Goal: Task Accomplishment & Management: Use online tool/utility

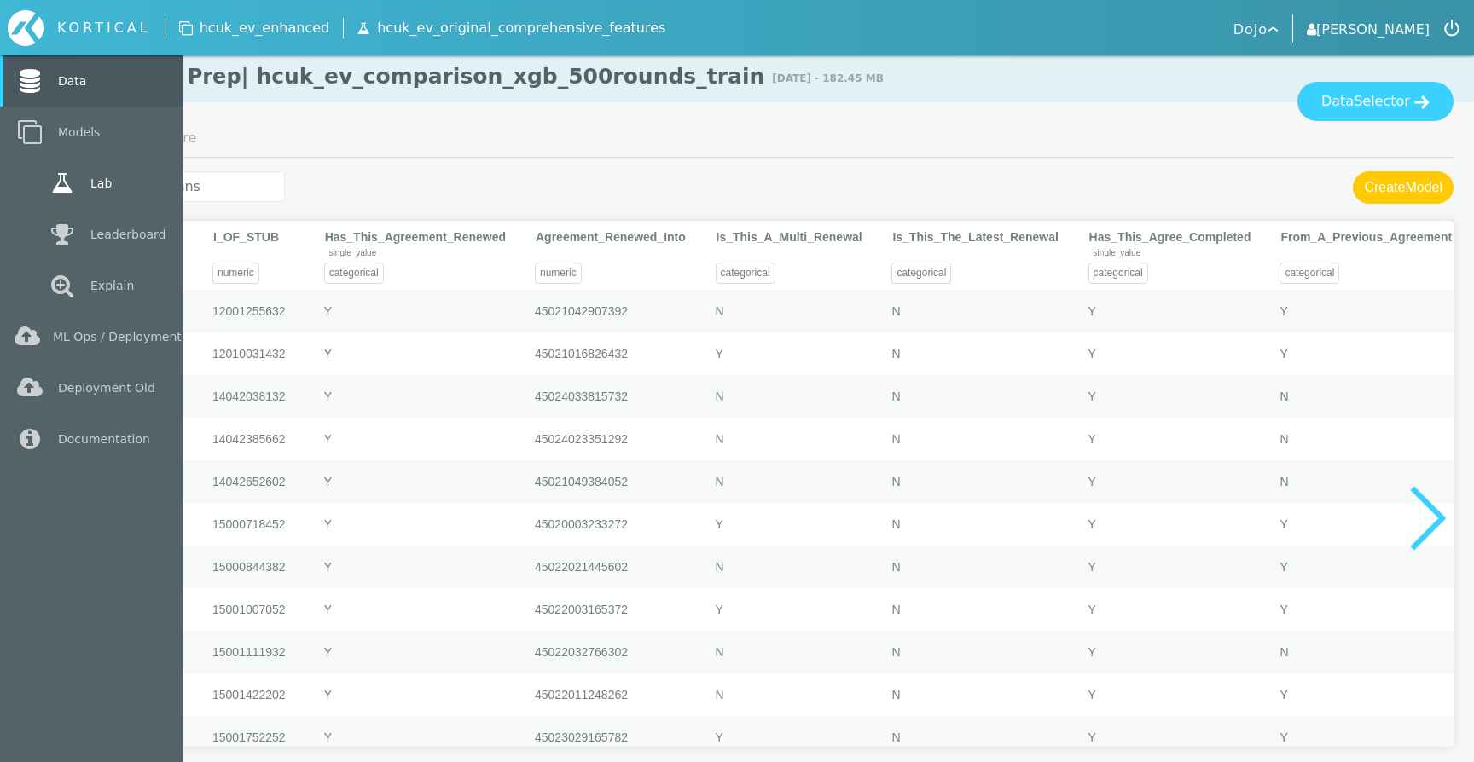
click at [106, 185] on link "Lab" at bounding box center [91, 183] width 183 height 51
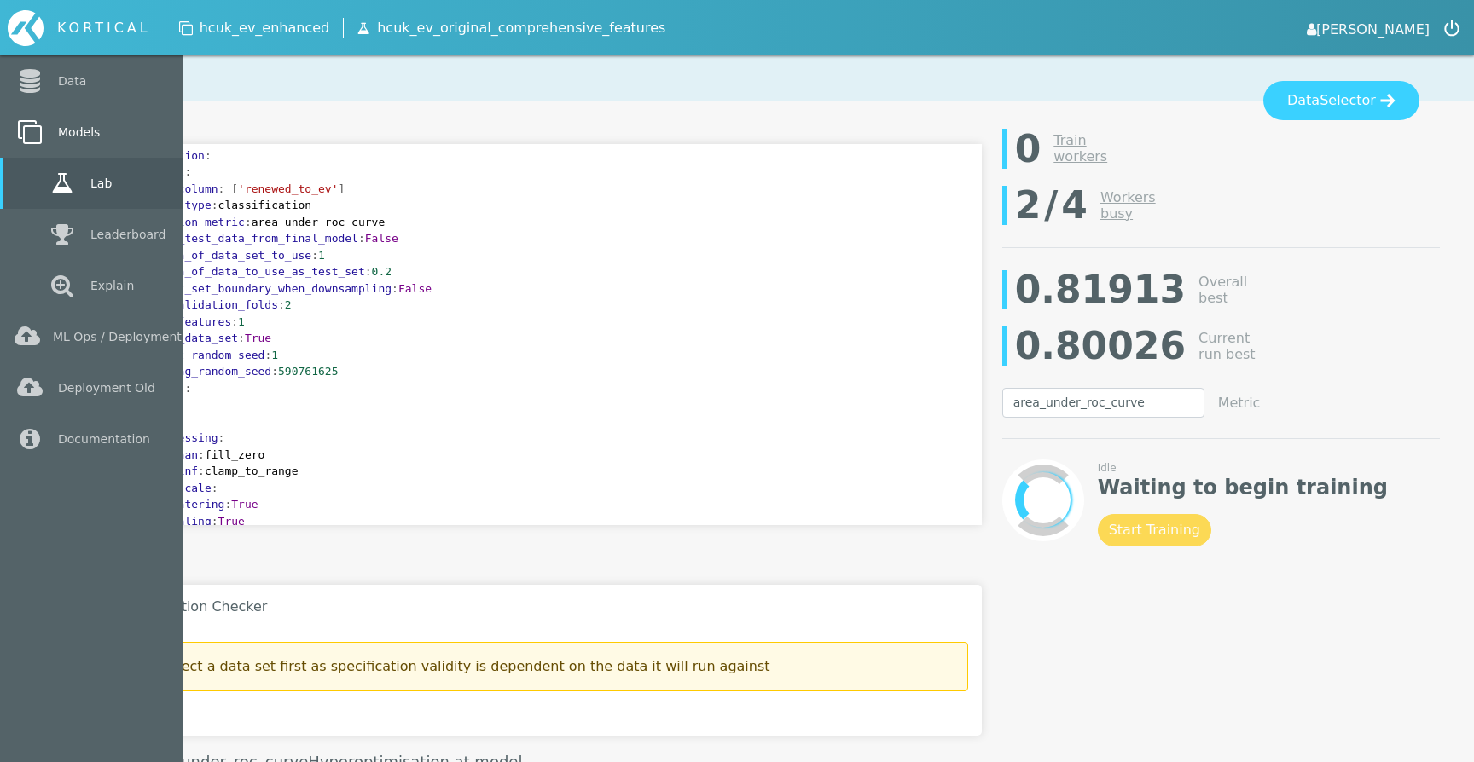
click at [41, 148] on link "Models" at bounding box center [91, 132] width 183 height 51
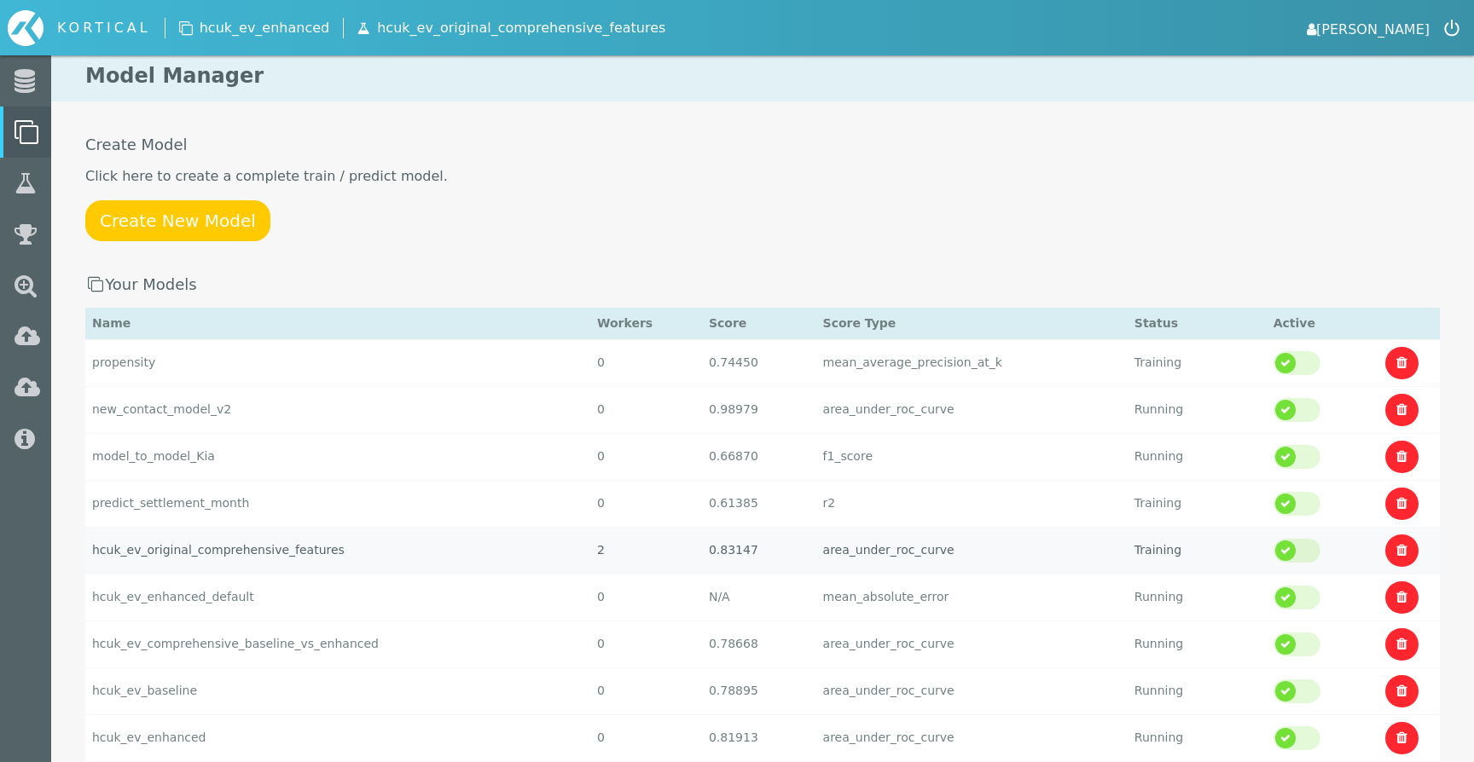
click at [320, 559] on td "hcuk_ev_original_comprehensive_features" at bounding box center [337, 550] width 505 height 47
select select "area_under_roc_curve"
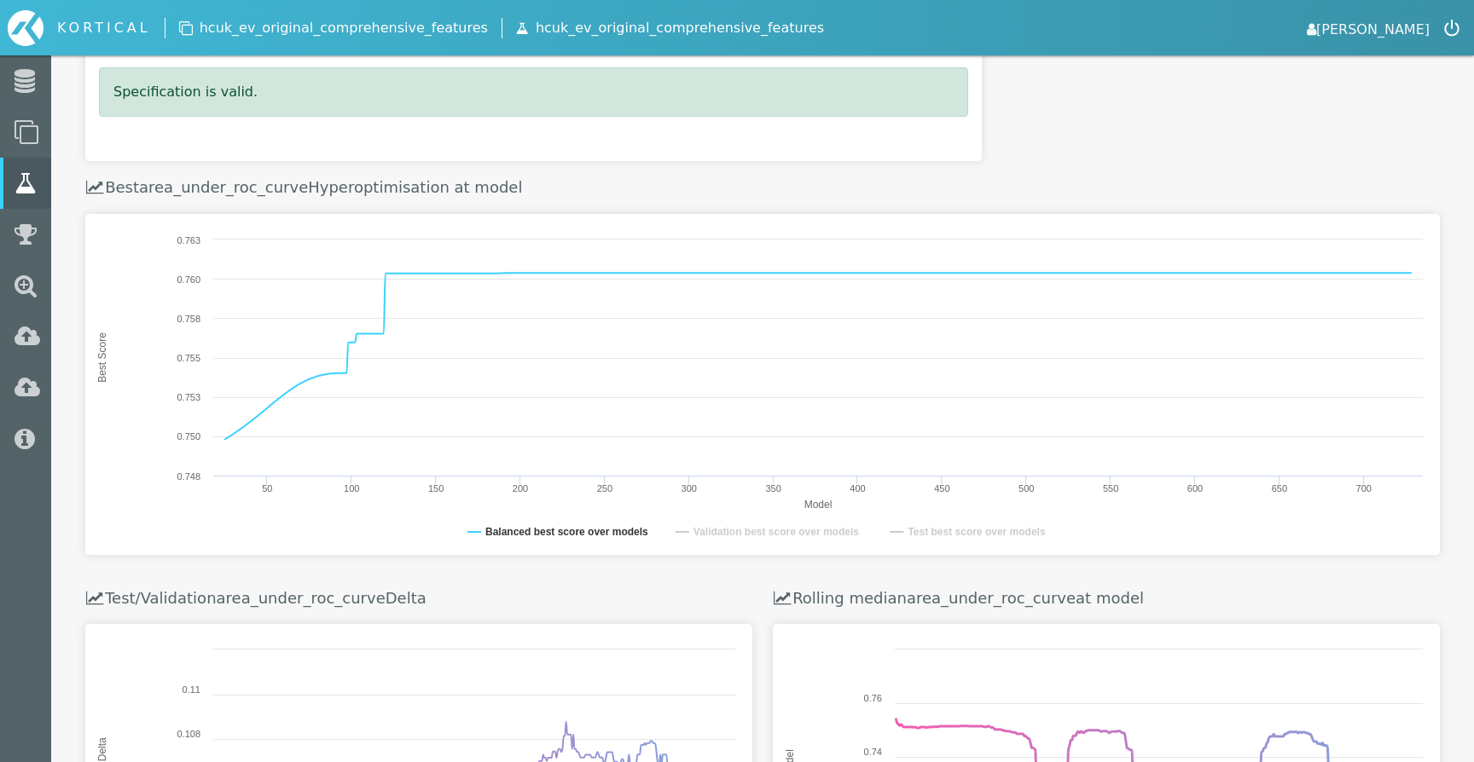
scroll to position [272, 0]
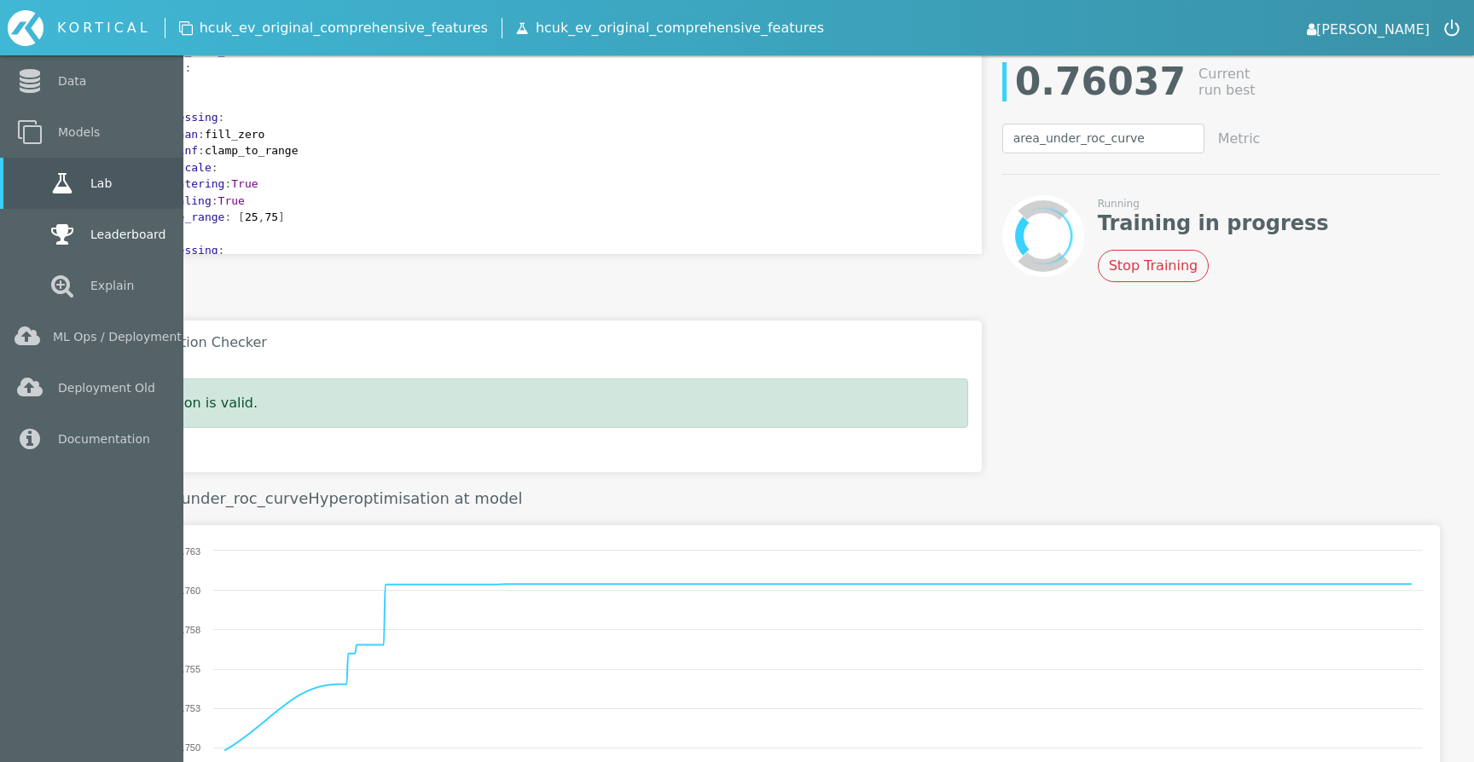
click at [72, 239] on icon at bounding box center [62, 235] width 31 height 24
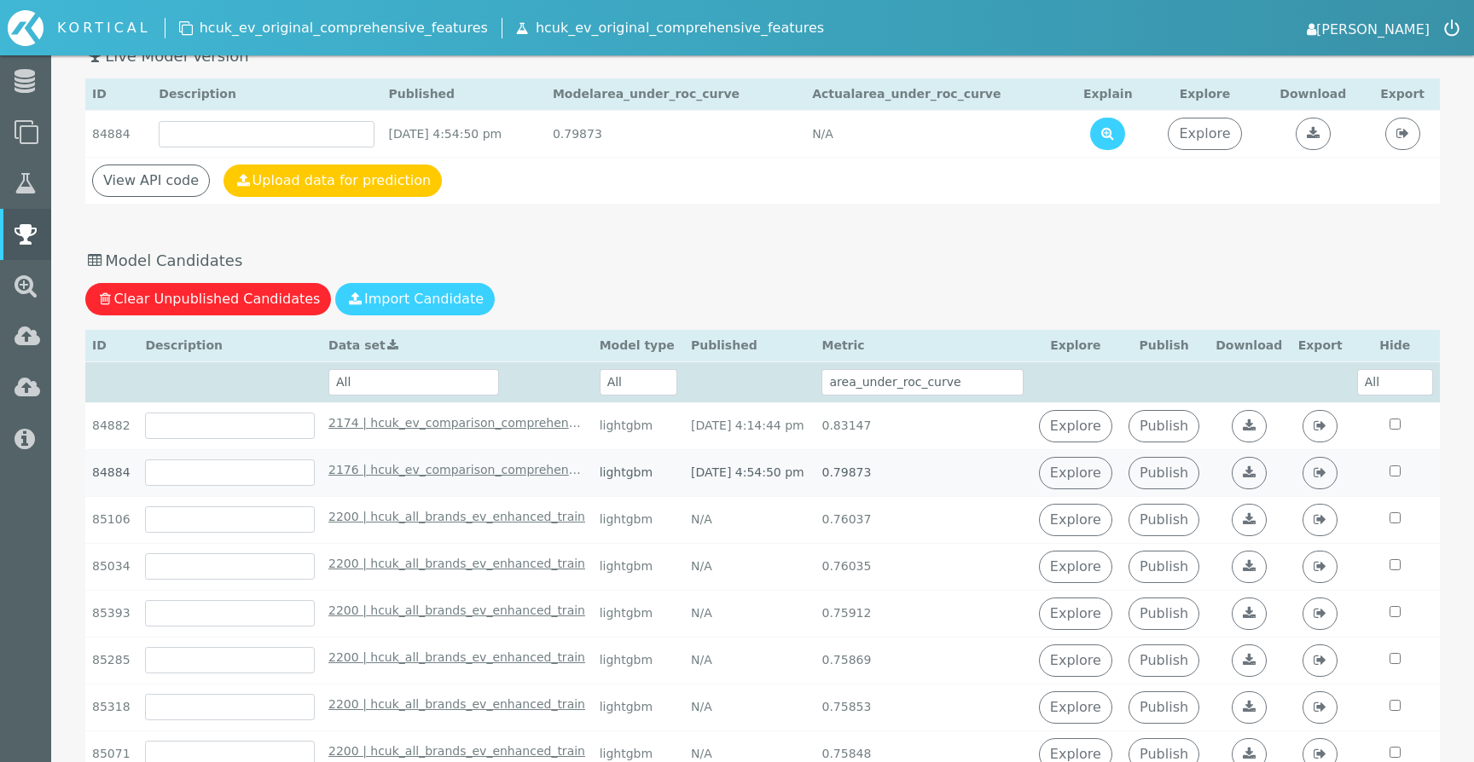
scroll to position [126, 0]
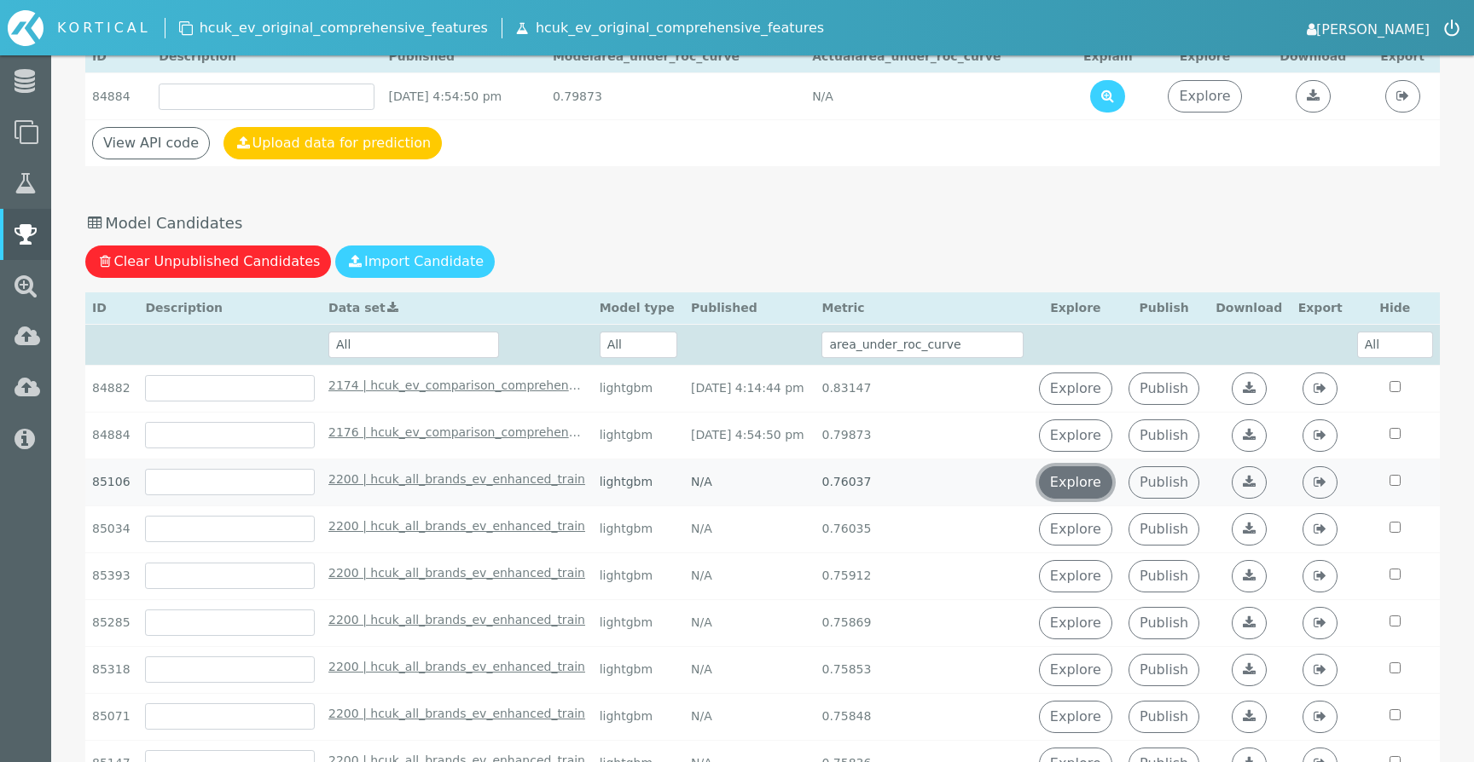
click at [1091, 487] on link "Explore" at bounding box center [1075, 482] width 73 height 32
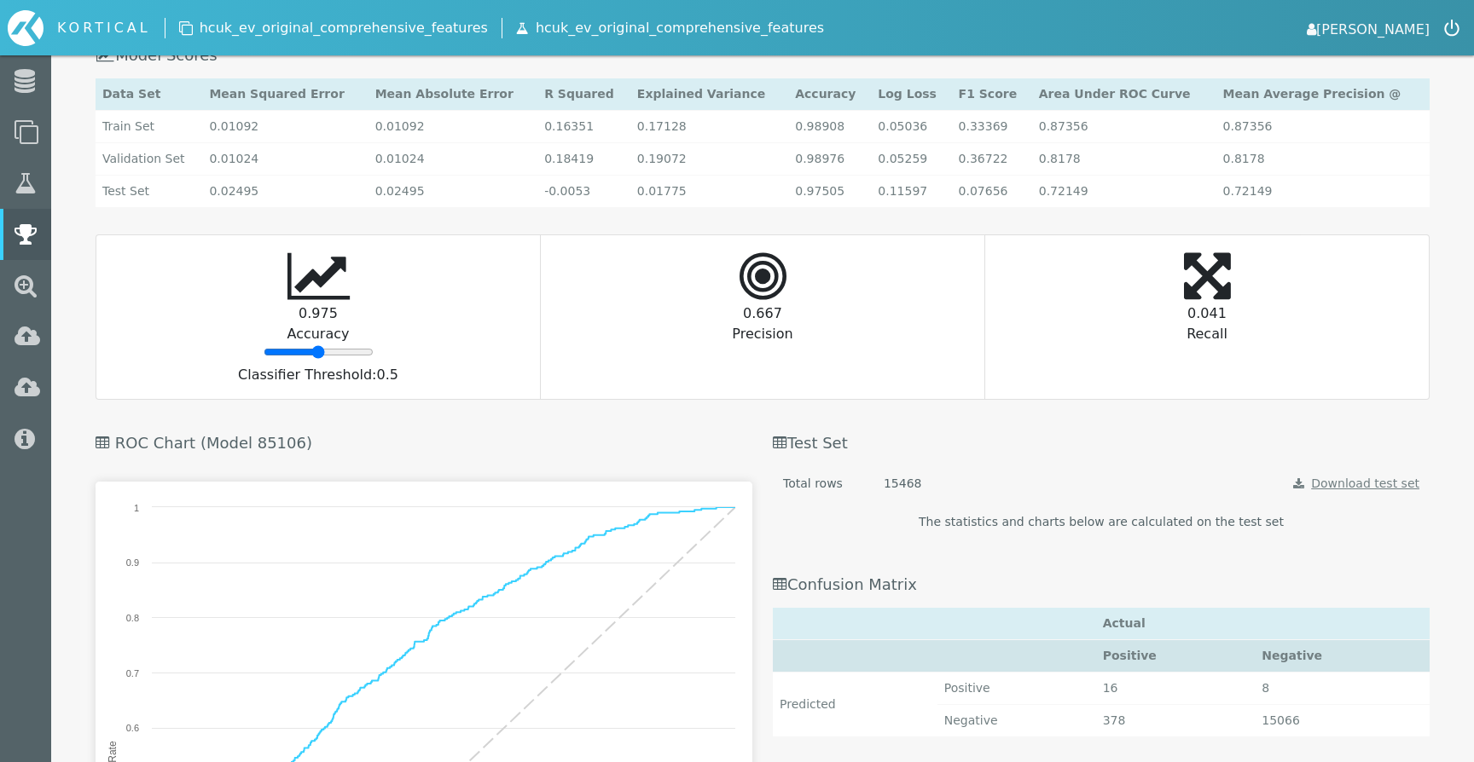
scroll to position [1771, 0]
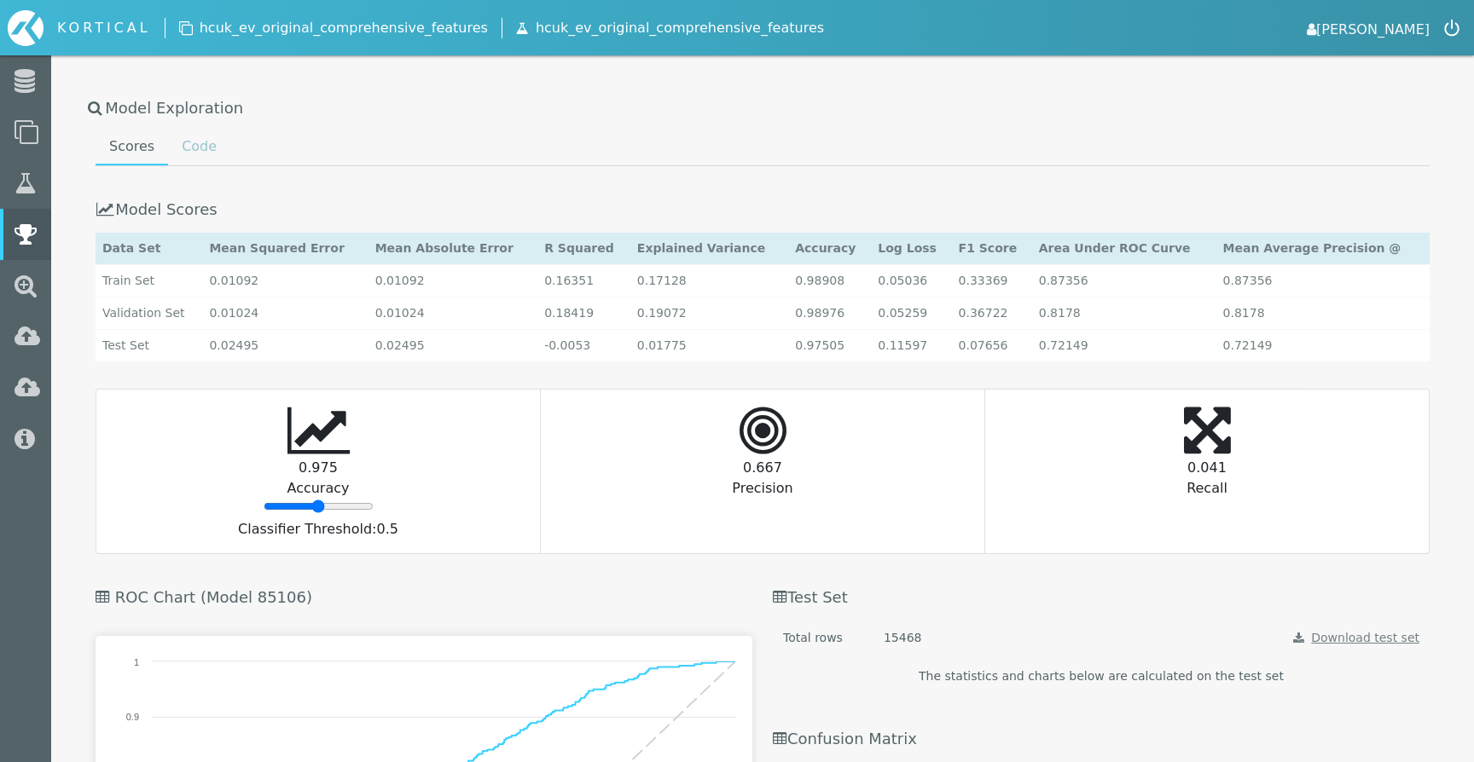
click at [196, 151] on link "Code" at bounding box center [199, 147] width 62 height 34
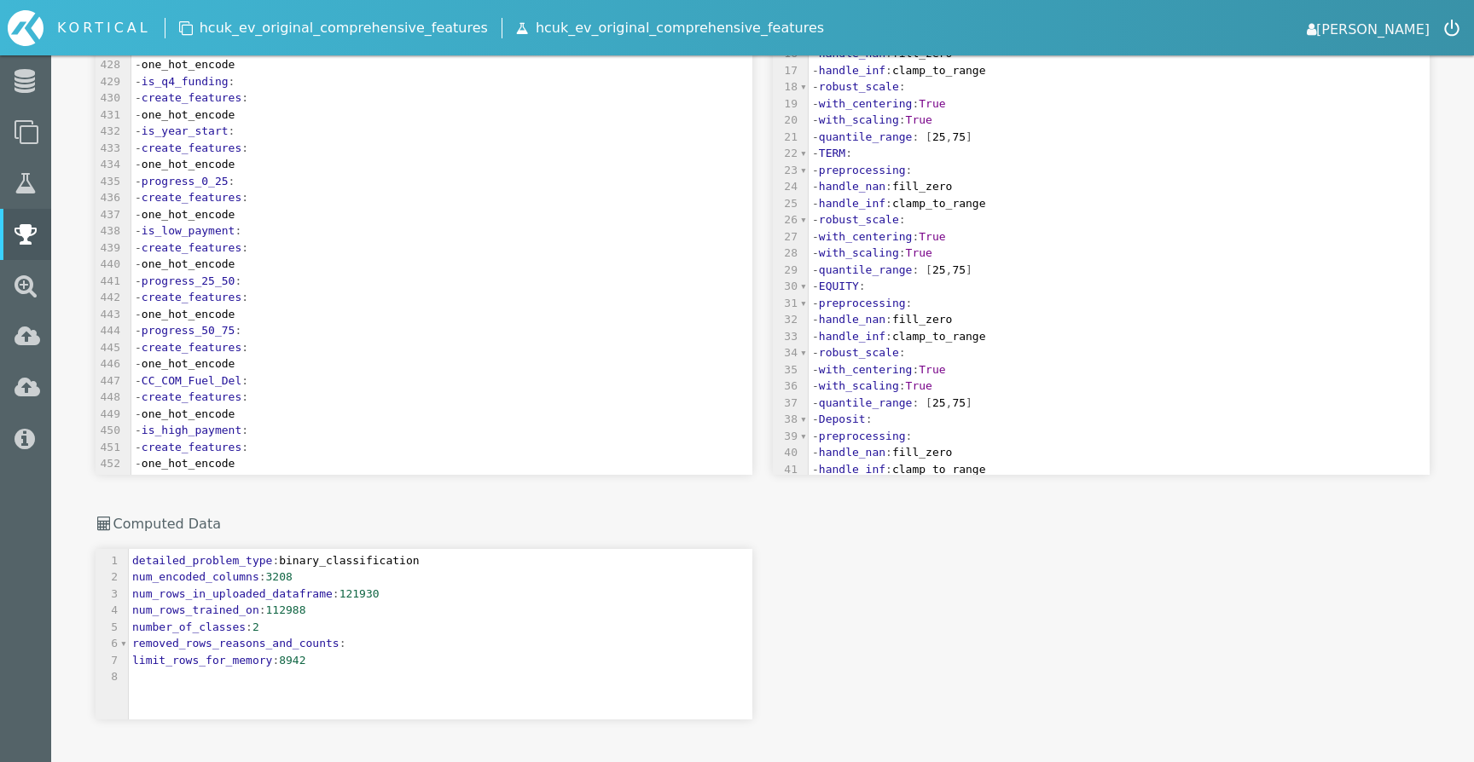
scroll to position [0, 0]
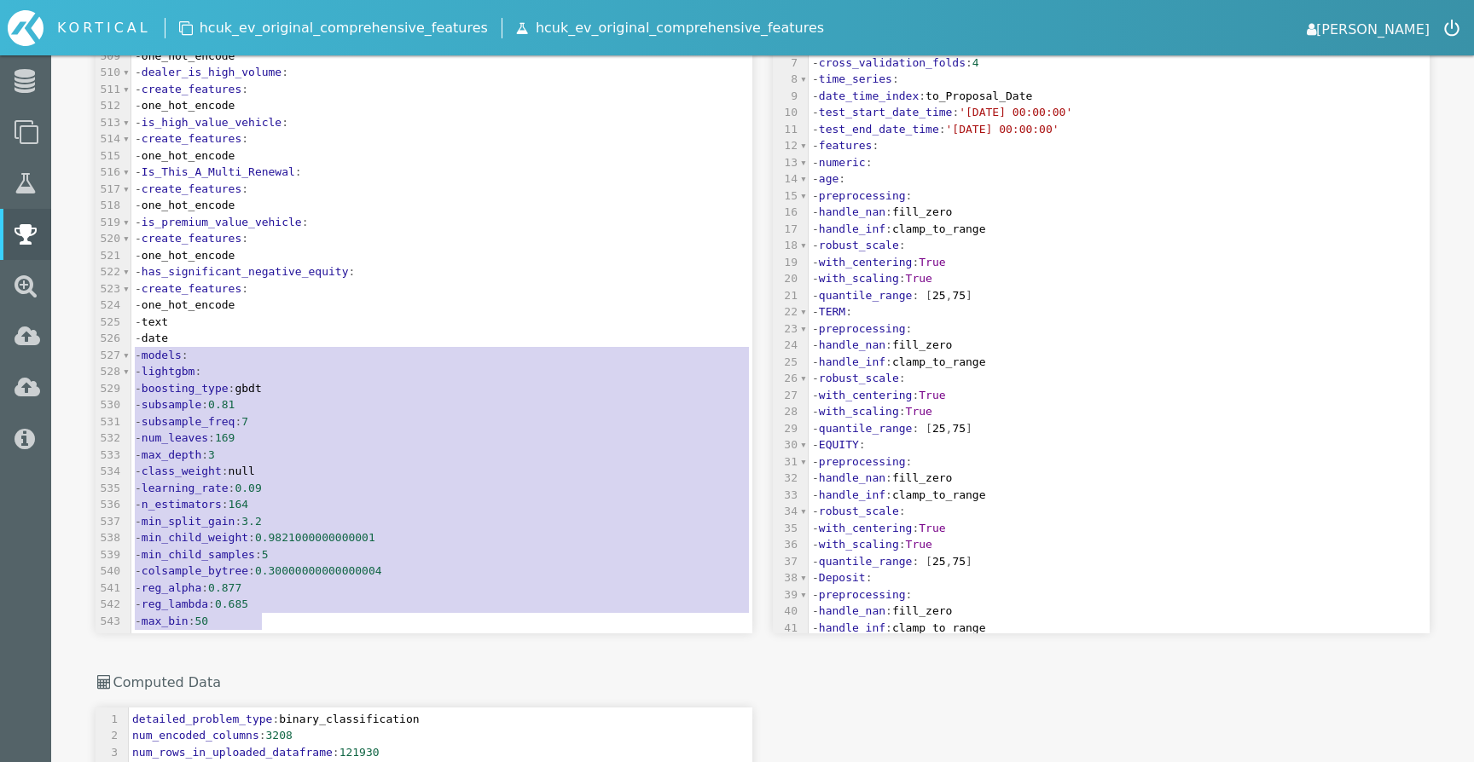
type textarea "- lightgbm: - boosting_type: gbdt - subsample: 0.81 - subsample_freq: 7 - num_l…"
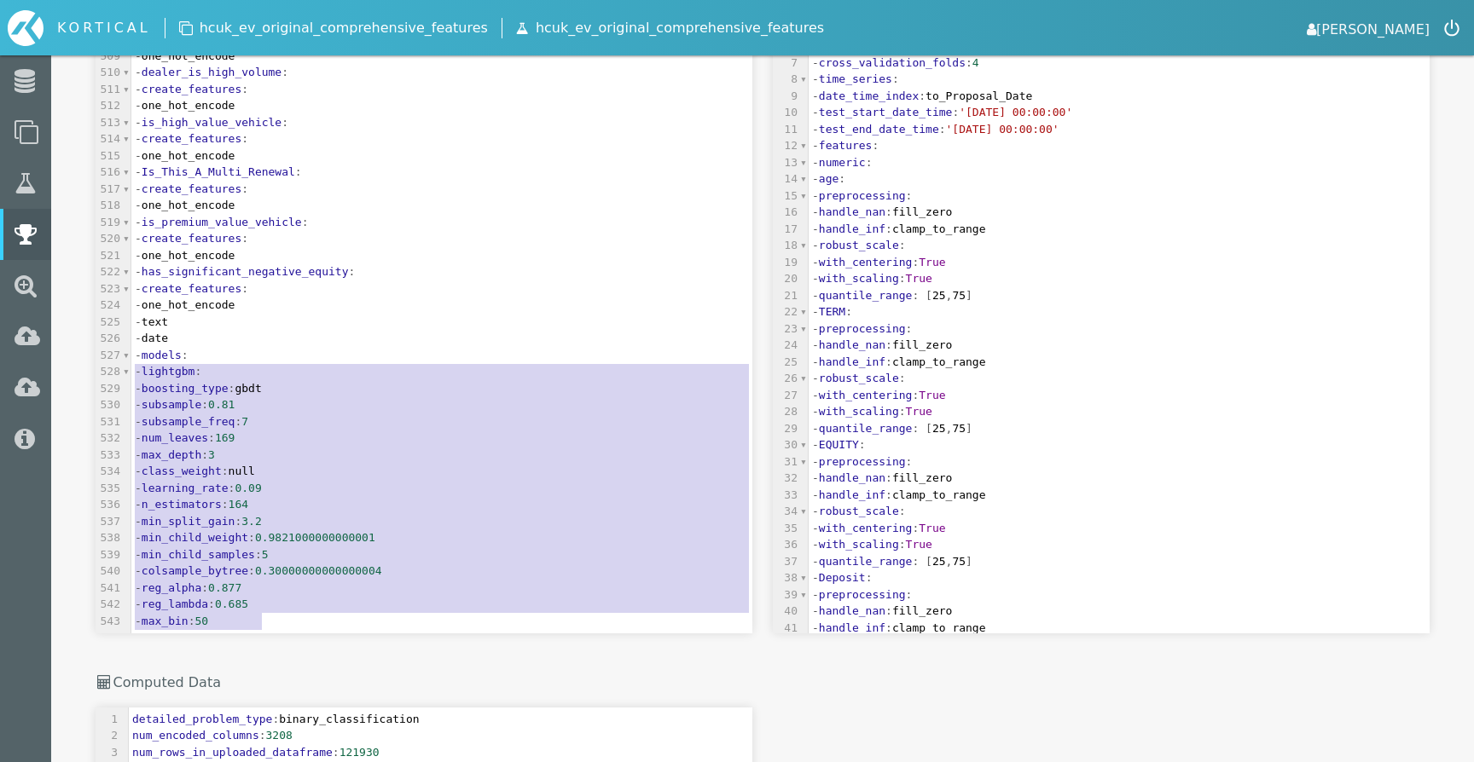
drag, startPoint x: 277, startPoint y: 621, endPoint x: 91, endPoint y: 374, distance: 309.4
click at [91, 374] on div "Optimised Config (Model 85106 ) Copy - lightgbm: - boosting_type: gbdt - subsam…" at bounding box center [423, 374] width 677 height 1010
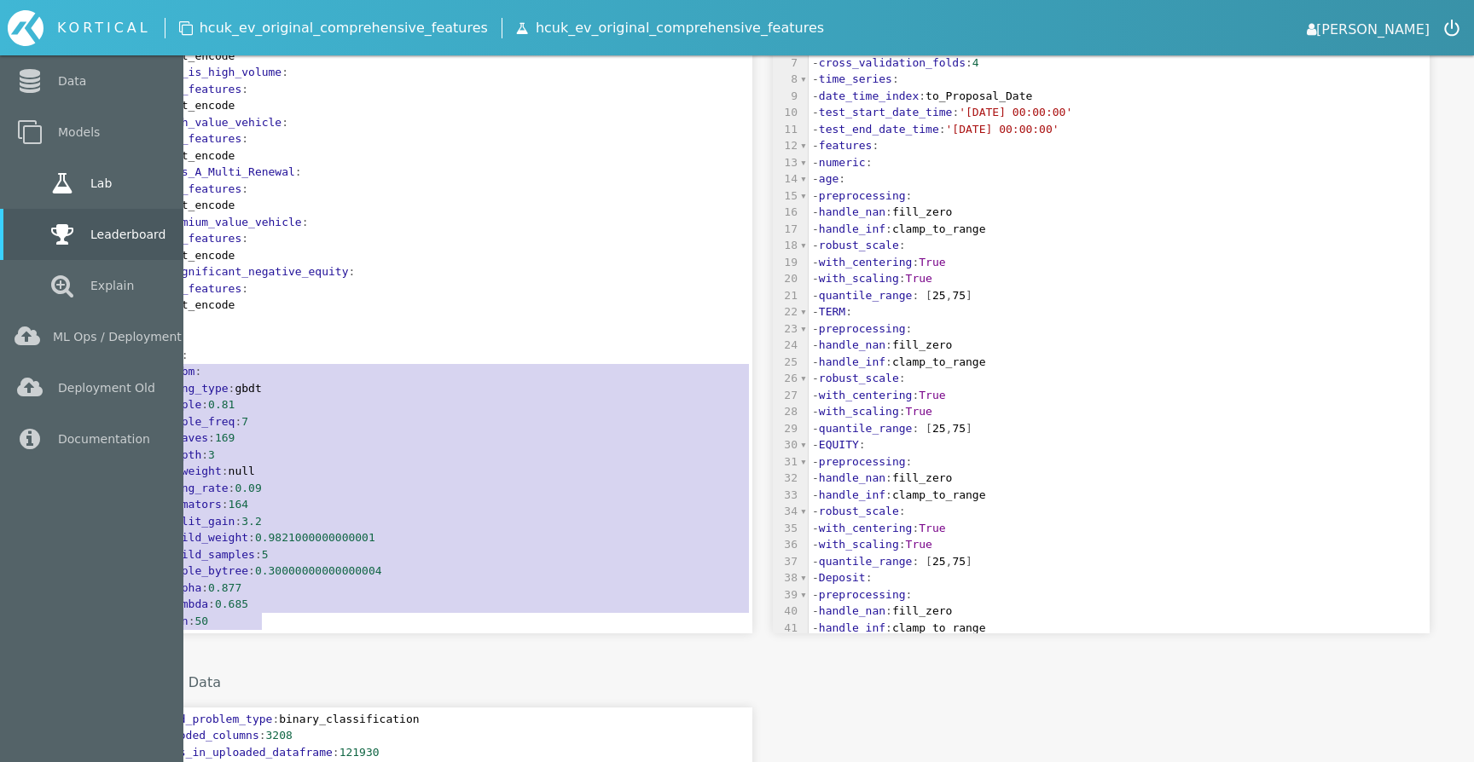
click at [34, 185] on link "Lab" at bounding box center [91, 183] width 183 height 51
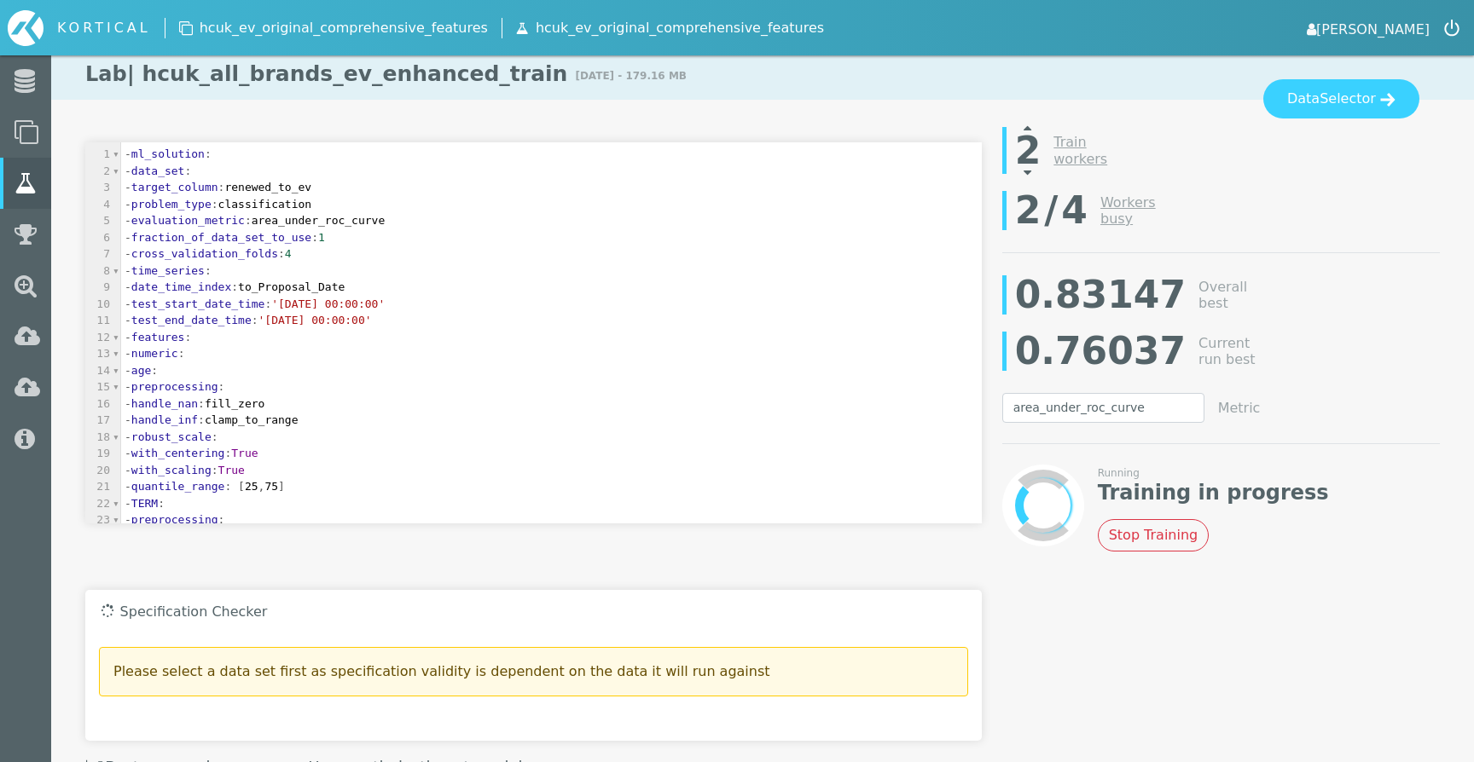
click at [480, 284] on pre "- date_time_index : to_Proposal_Date" at bounding box center [551, 287] width 860 height 17
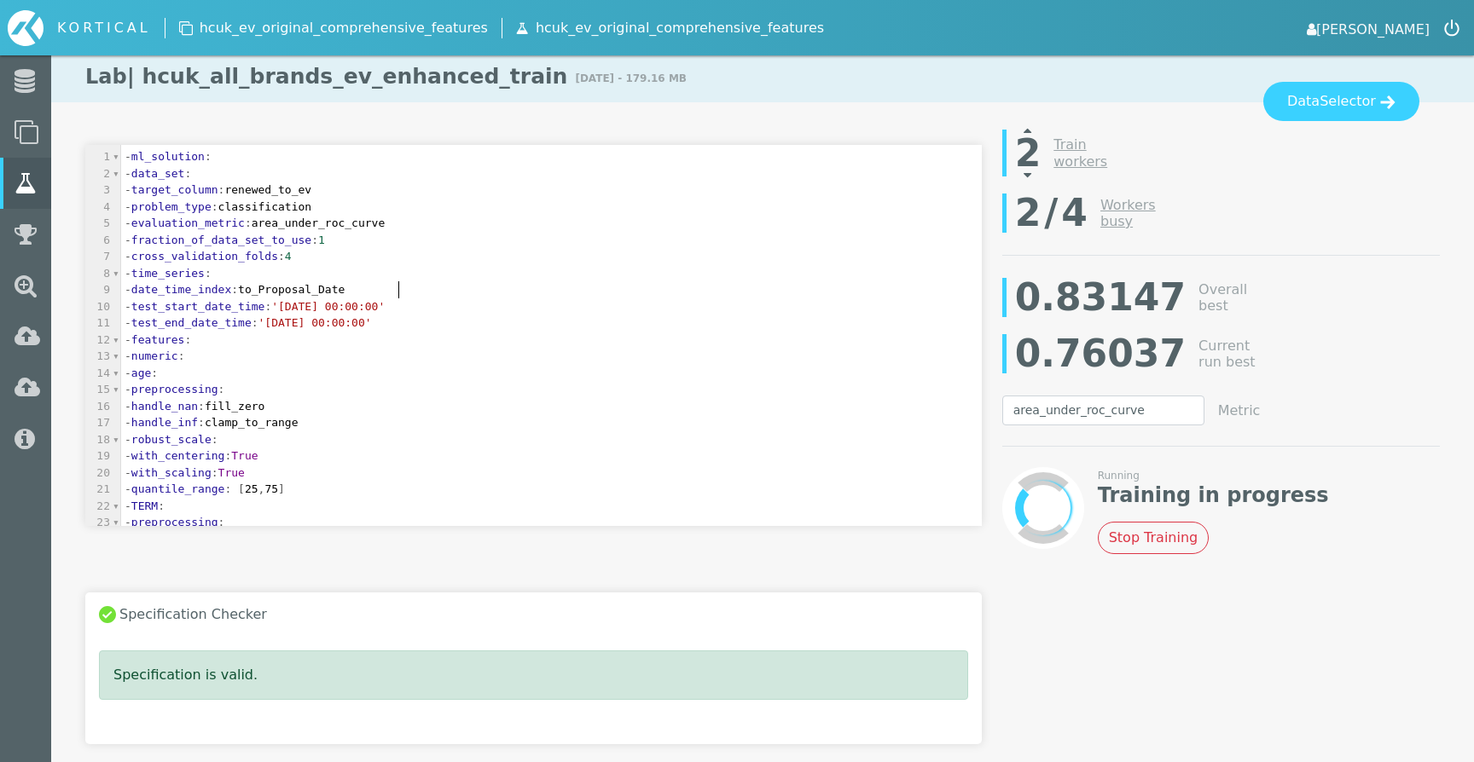
type textarea "- ml_solution: - data_set: - target_column: renewed_to_ev - problem_type: class…"
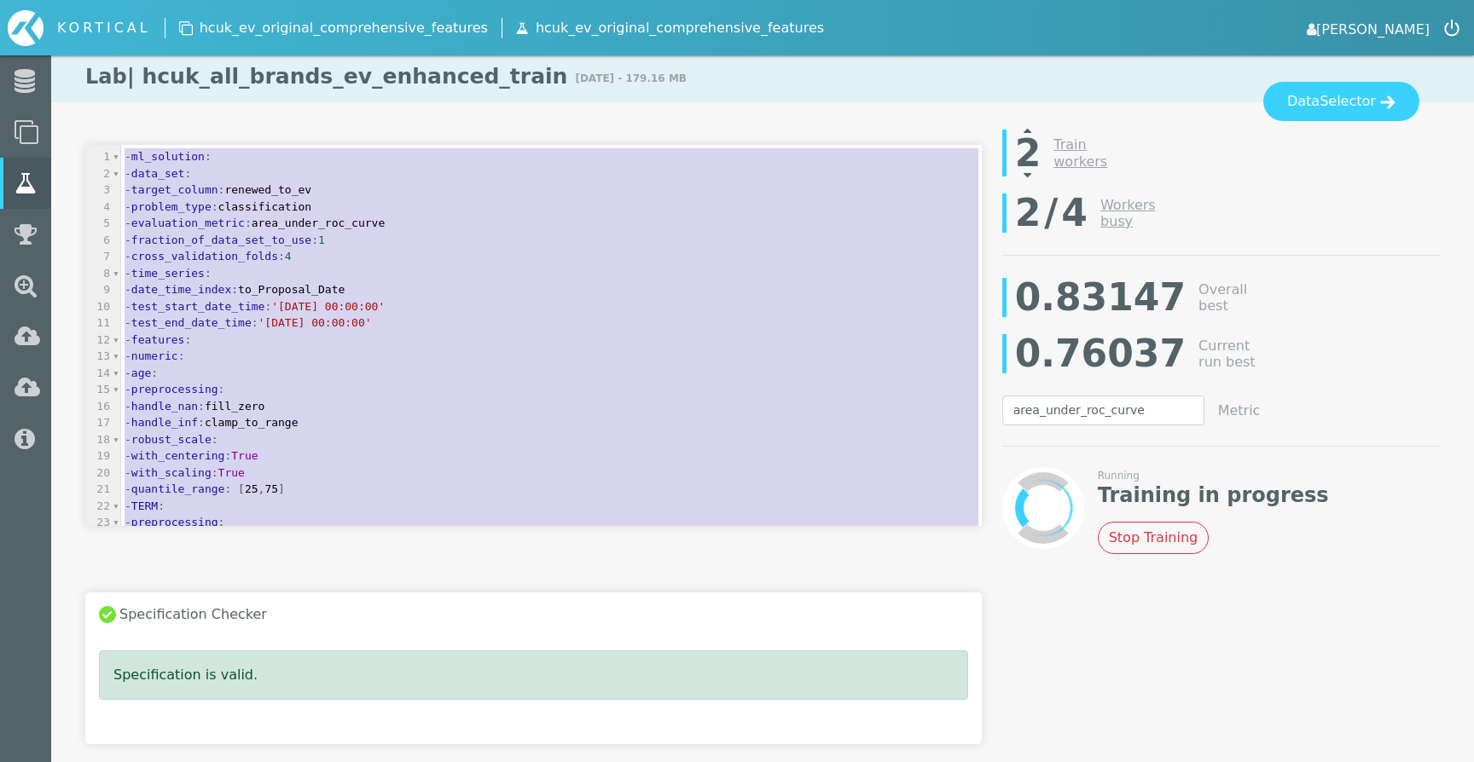
paste textarea
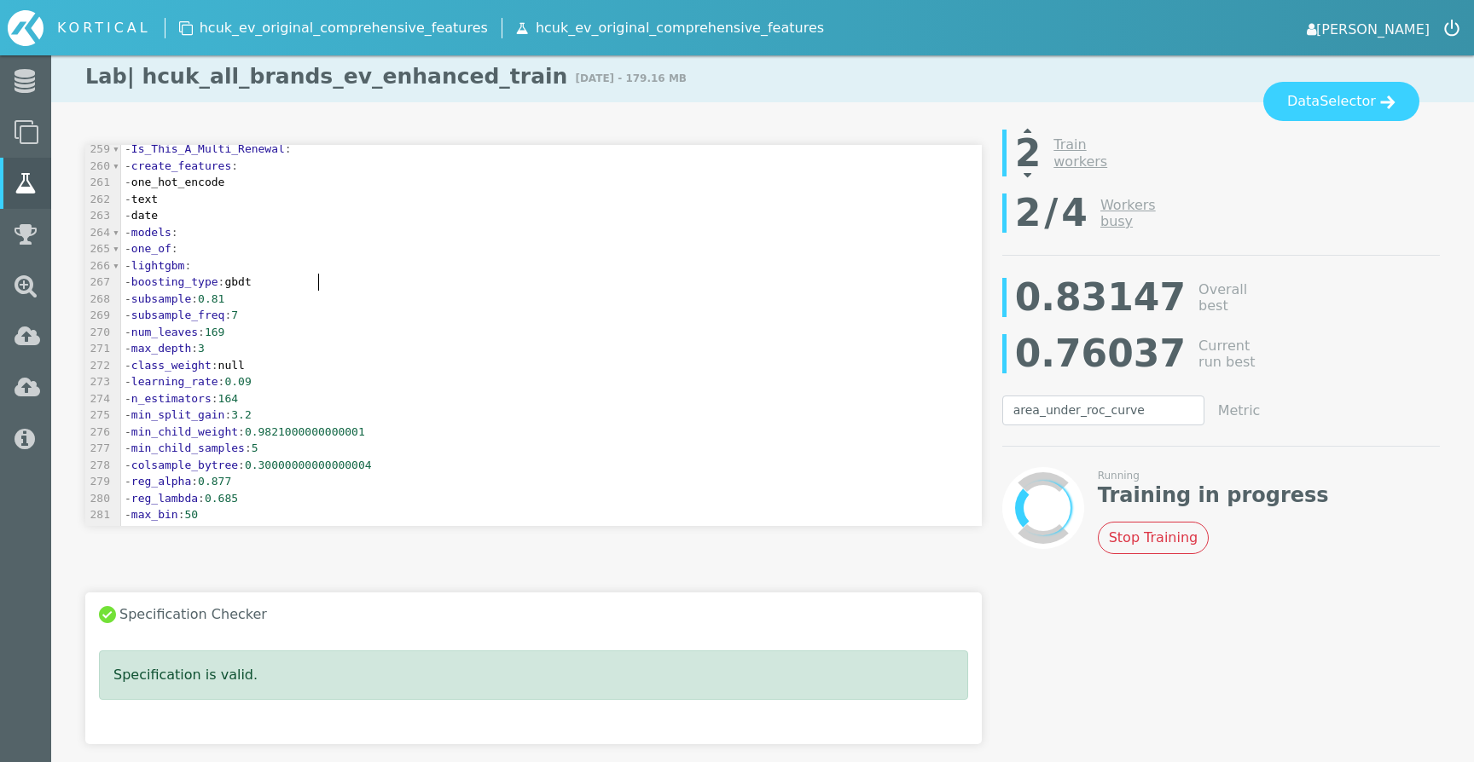
click at [480, 284] on pre "- boosting_type : gbdt" at bounding box center [551, 282] width 860 height 17
type textarea "- ml_solution: - data_set: - target_column: renewed_to_ev - problem_type: class…"
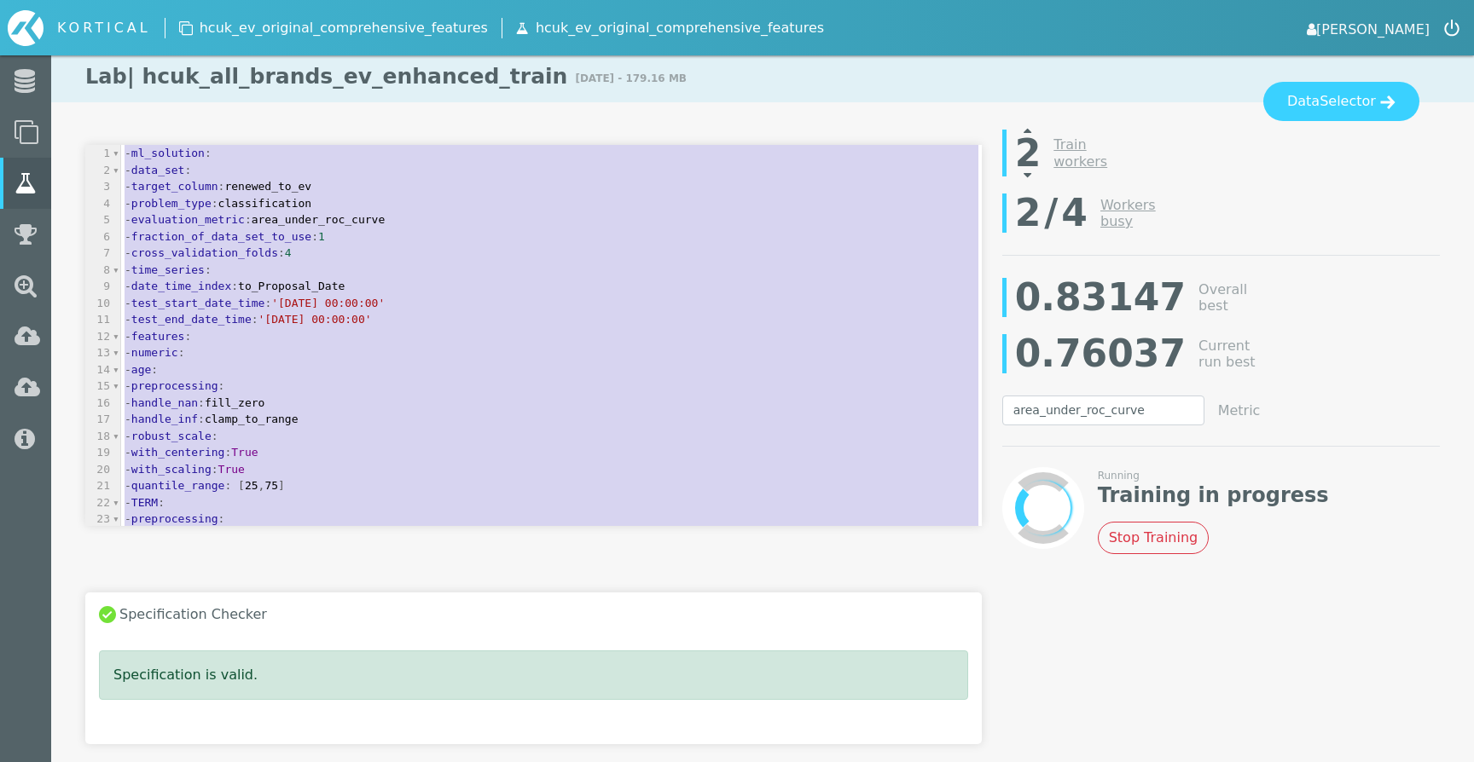
click at [385, 297] on span "'[DATE] 00:00:00'" at bounding box center [327, 303] width 113 height 13
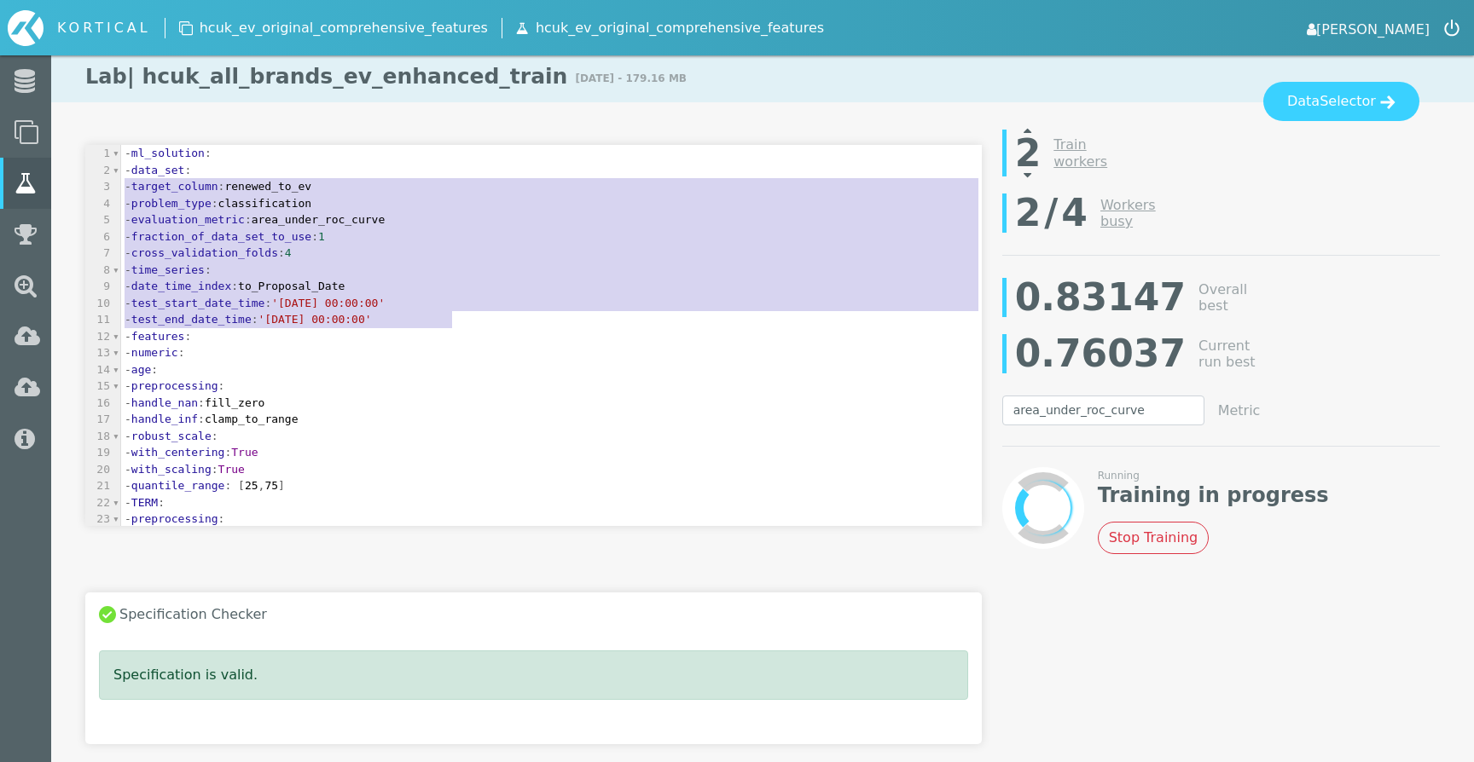
type textarea "- data_set: - target_column: renewed_to_ev - problem_type: classification - eva…"
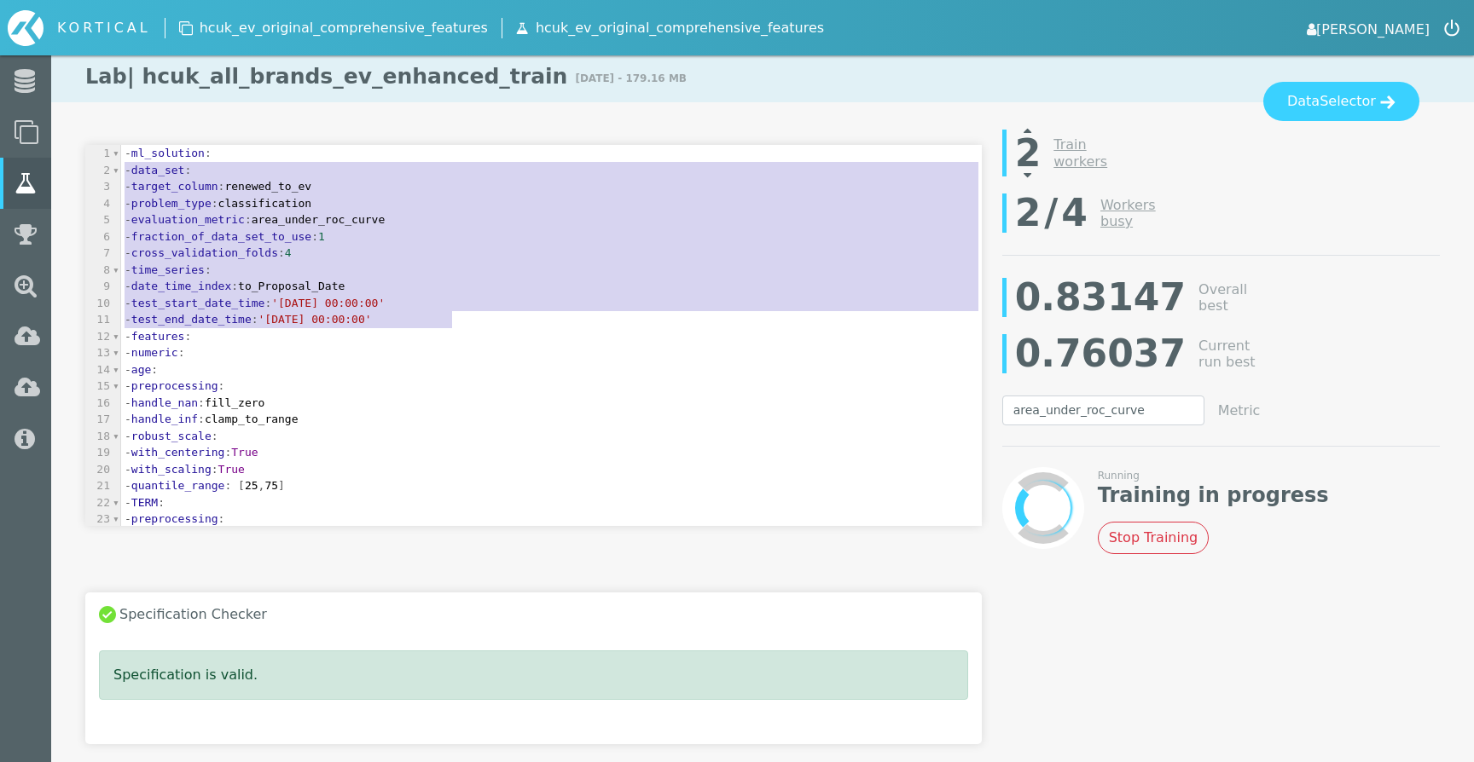
drag, startPoint x: 476, startPoint y: 320, endPoint x: 82, endPoint y: 176, distance: 419.5
click at [82, 176] on div "- data_set: - target_column: renewed_to_ev - problem_type: classification - eva…" at bounding box center [533, 352] width 917 height 448
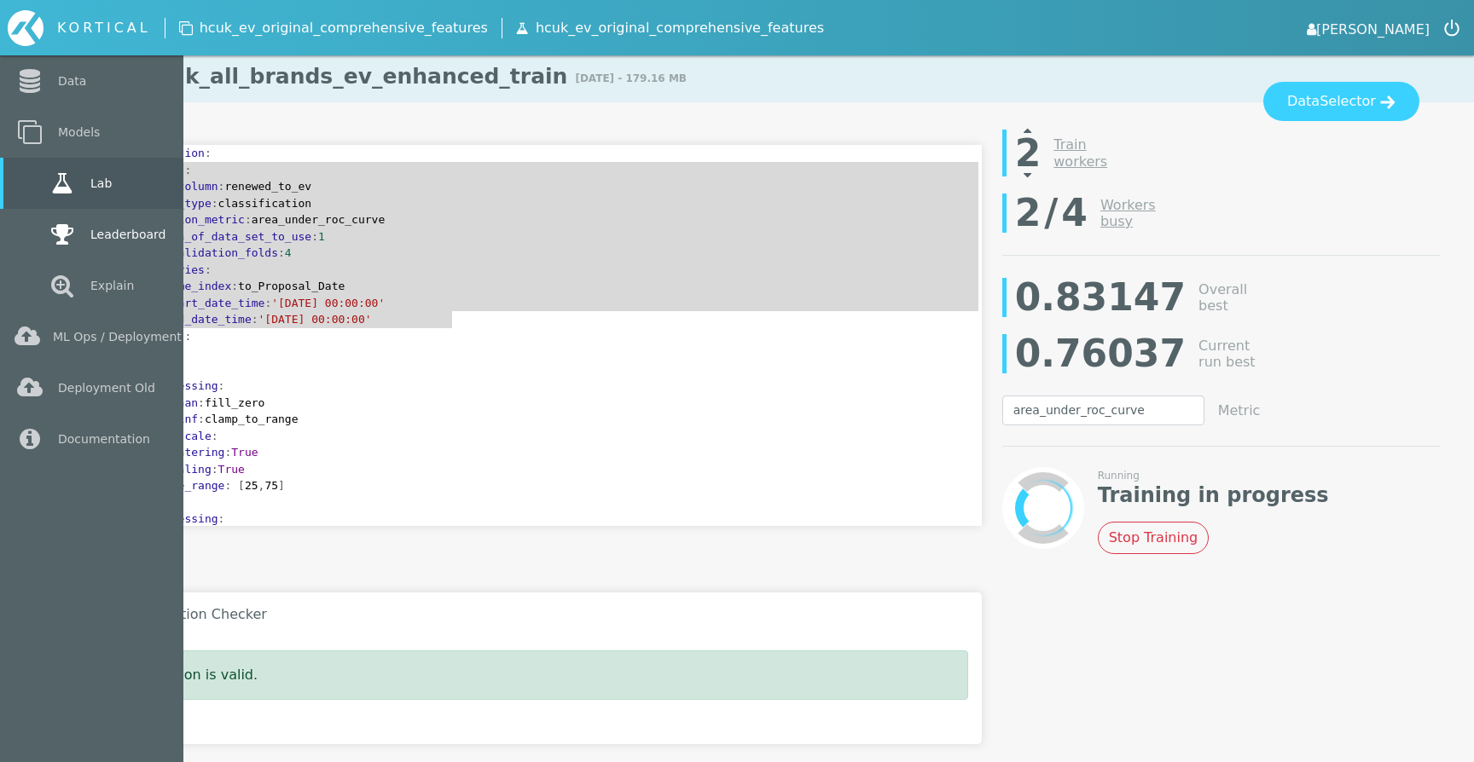
click at [47, 231] on icon at bounding box center [62, 235] width 31 height 24
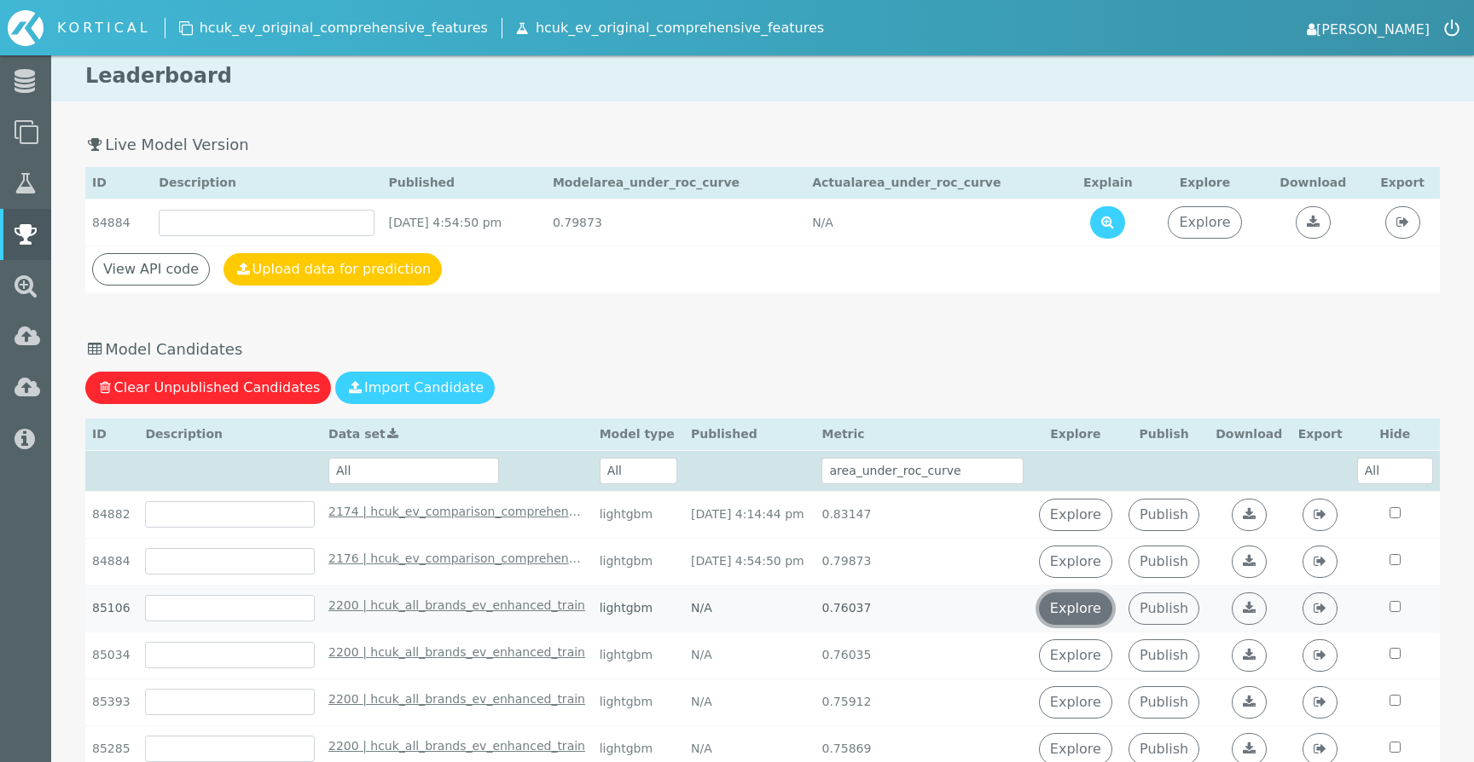
click at [1098, 617] on link "Explore" at bounding box center [1075, 609] width 73 height 32
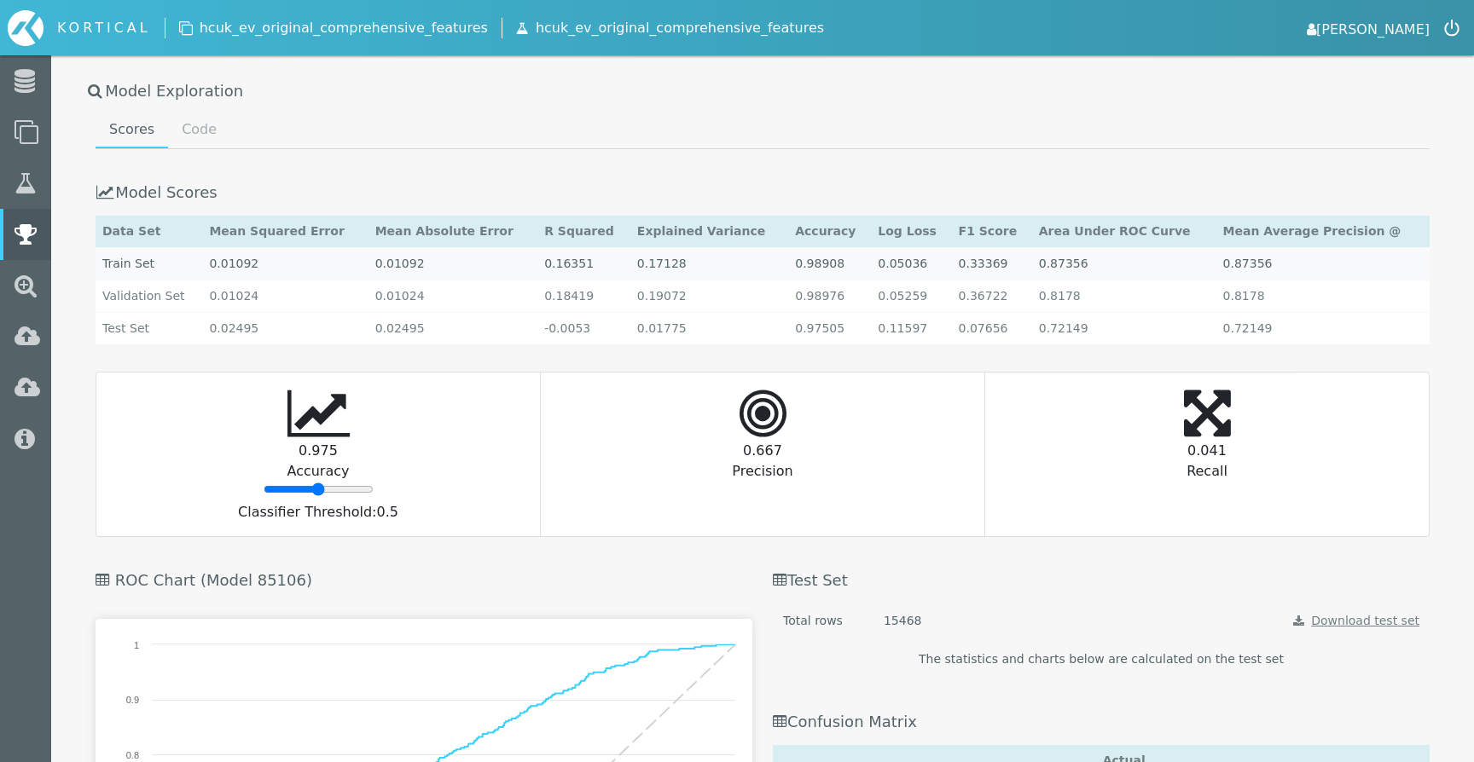
scroll to position [1793, 0]
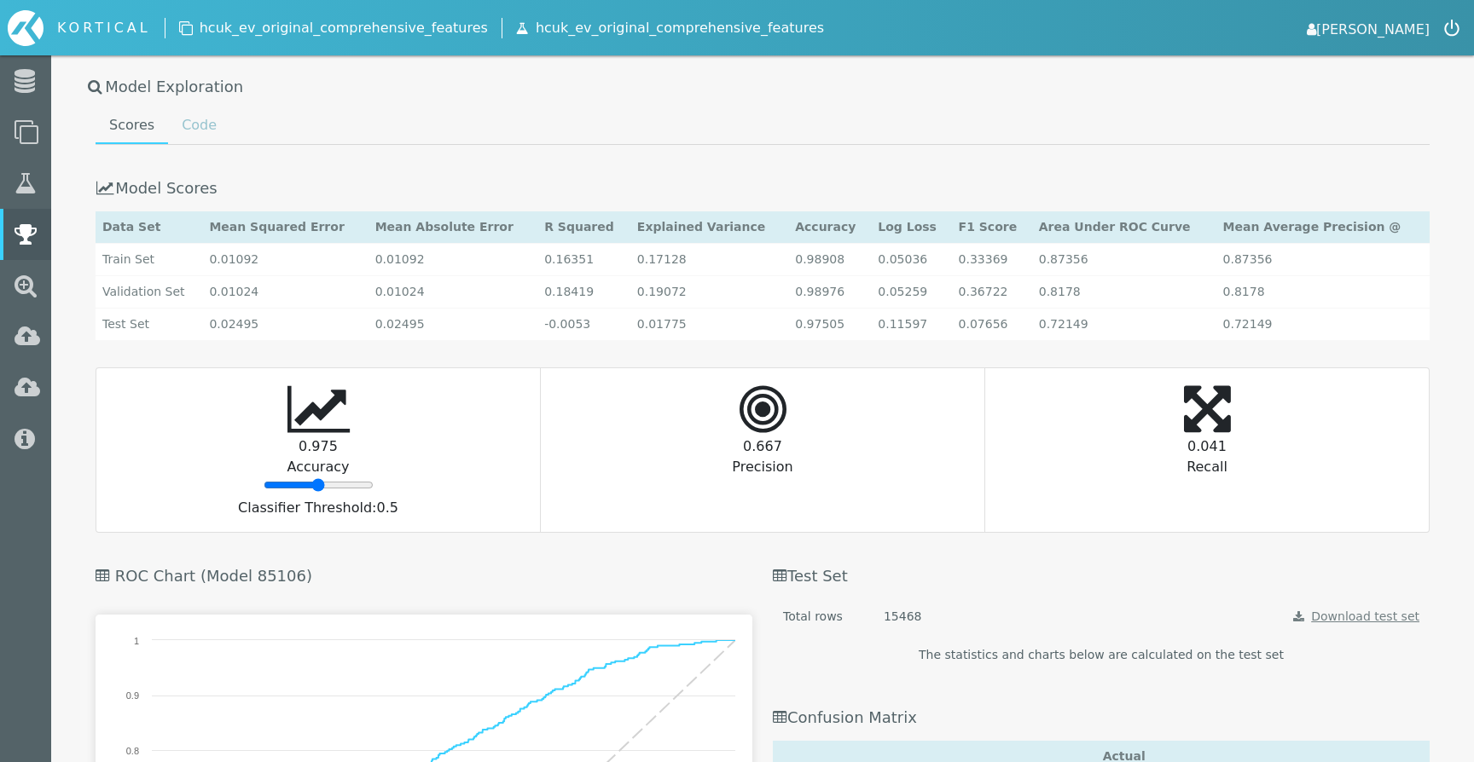
click at [186, 132] on link "Code" at bounding box center [199, 125] width 62 height 34
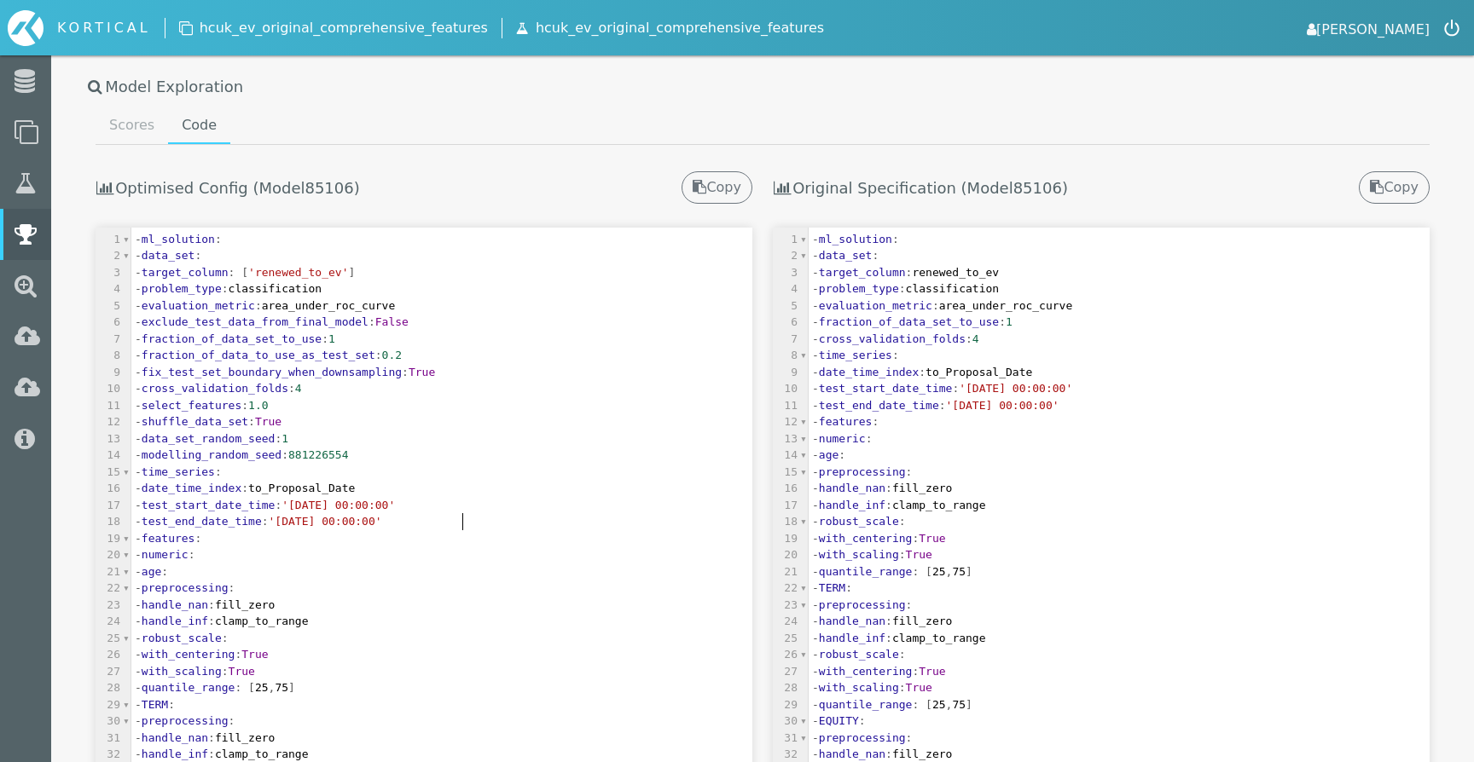
scroll to position [5, 0]
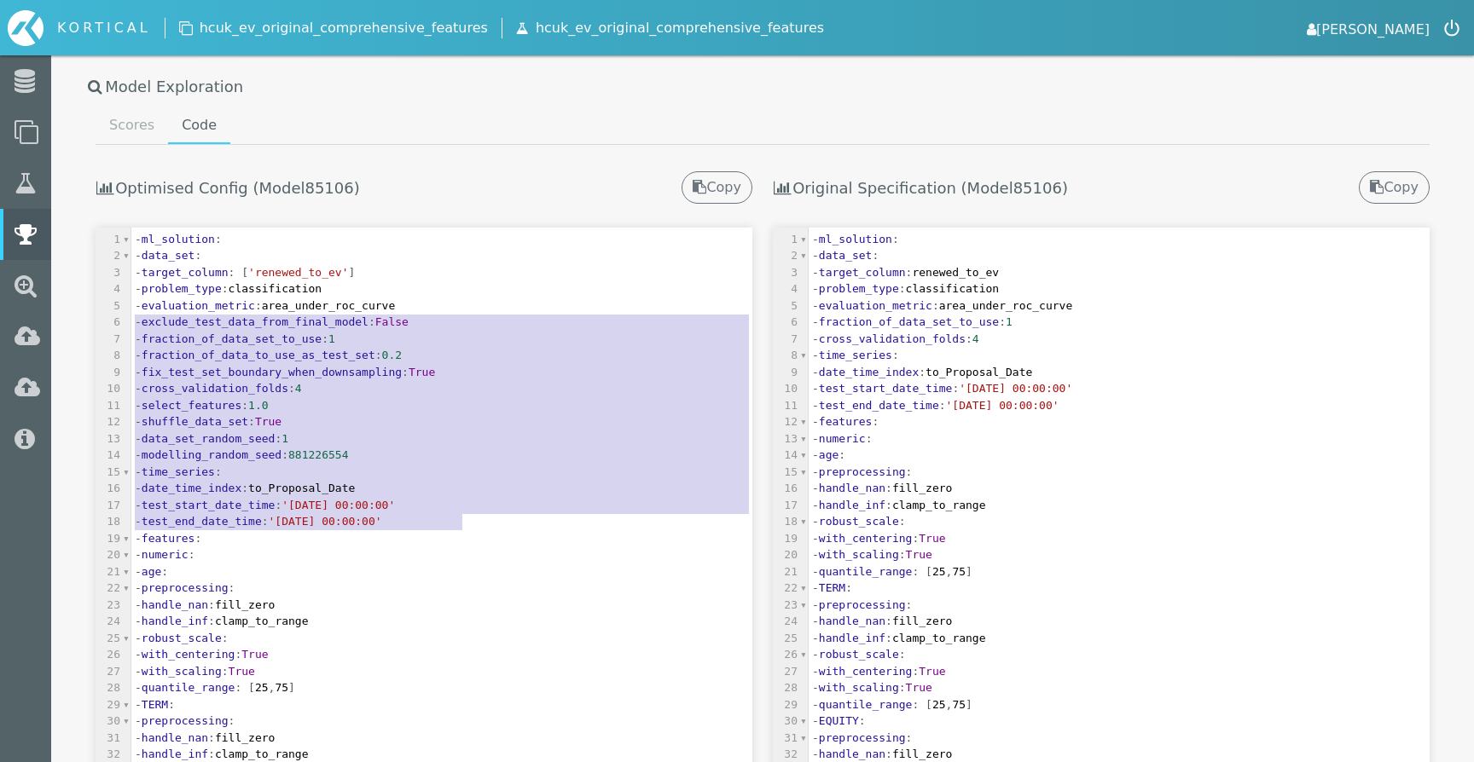
type textarea "- data_set: - target_column: ['renewed_to_ev'] - problem_type: classification -…"
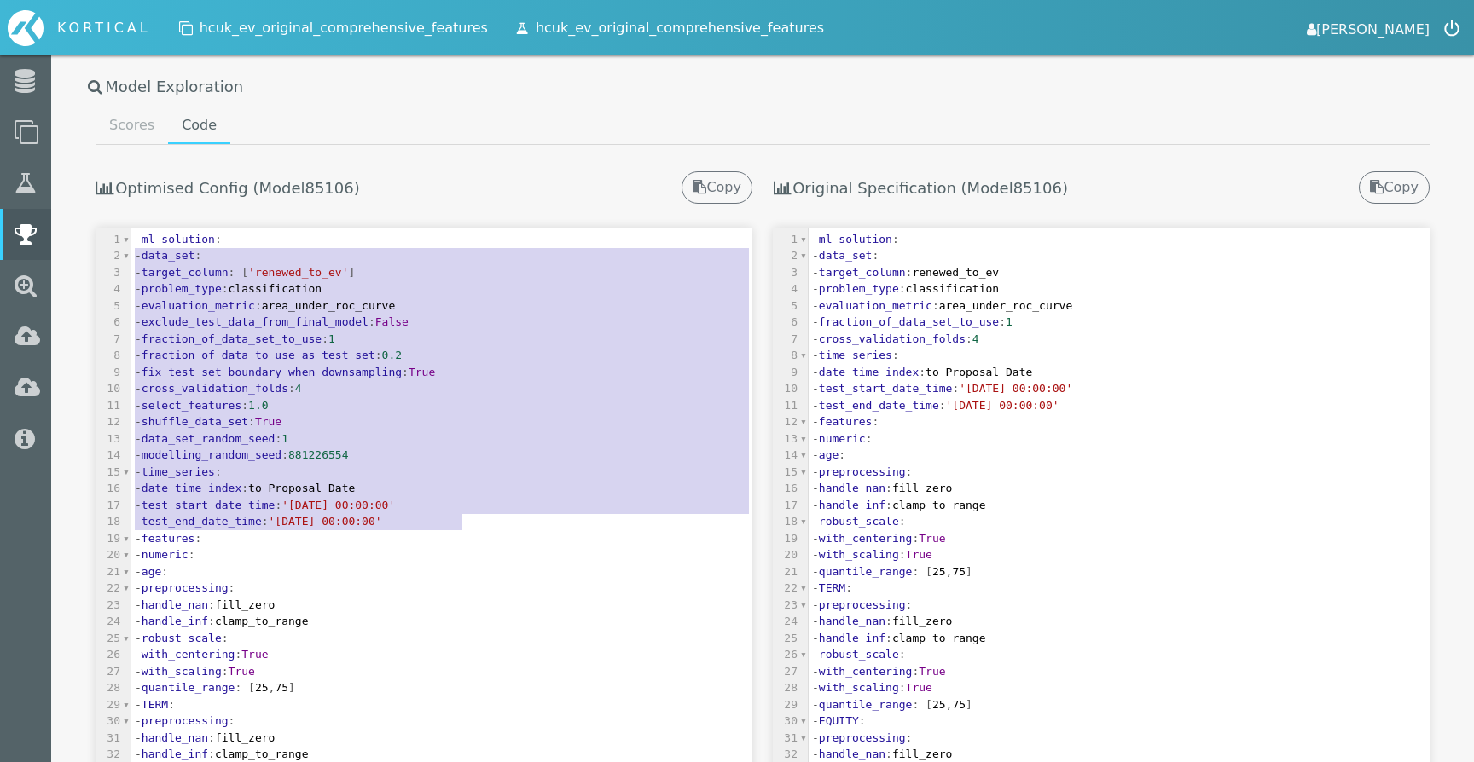
drag, startPoint x: 477, startPoint y: 524, endPoint x: 88, endPoint y: 258, distance: 471.2
click at [88, 258] on div "Optimised Config (Model 85106 ) Copy - data_set: - target_column: ['renewed_to_…" at bounding box center [423, 650] width 677 height 1010
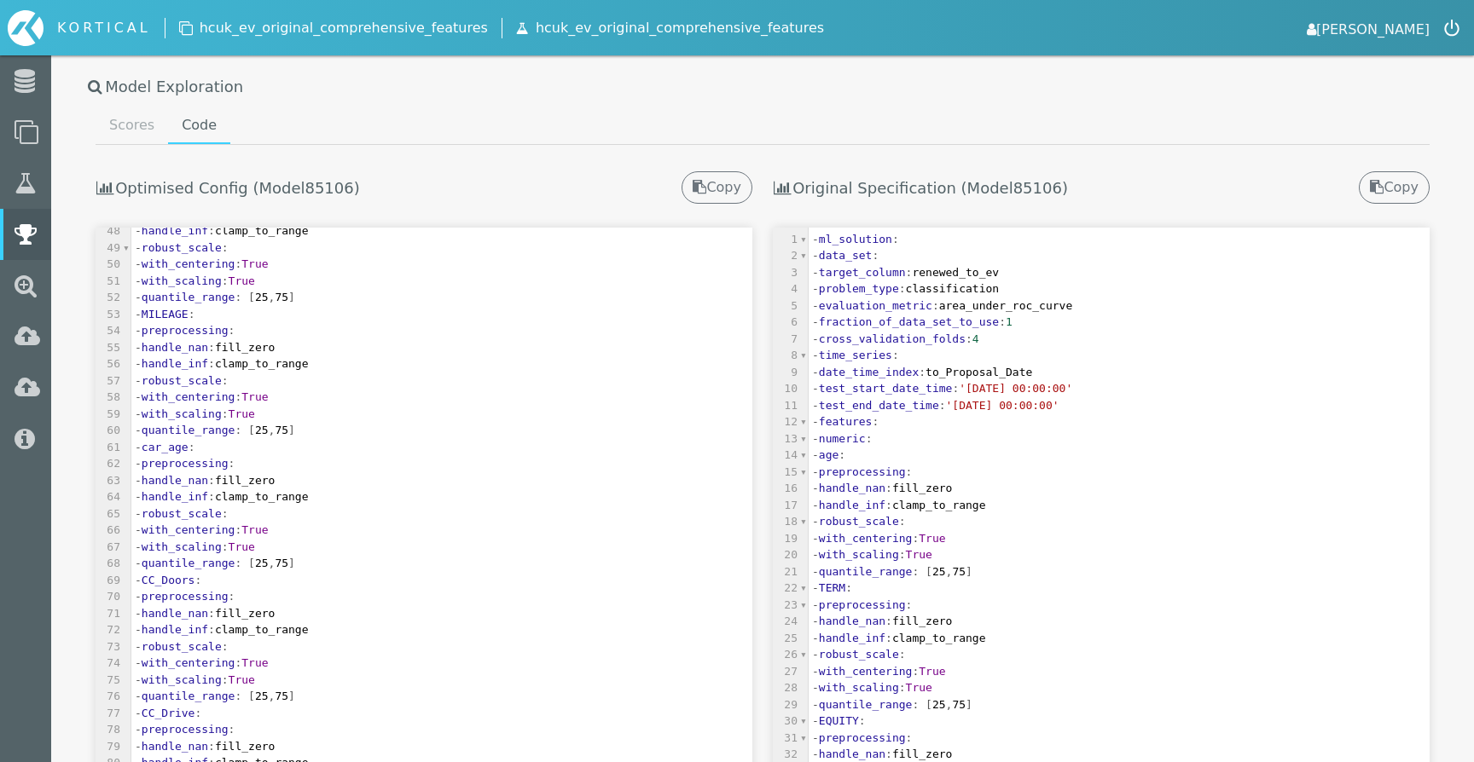
scroll to position [856, 0]
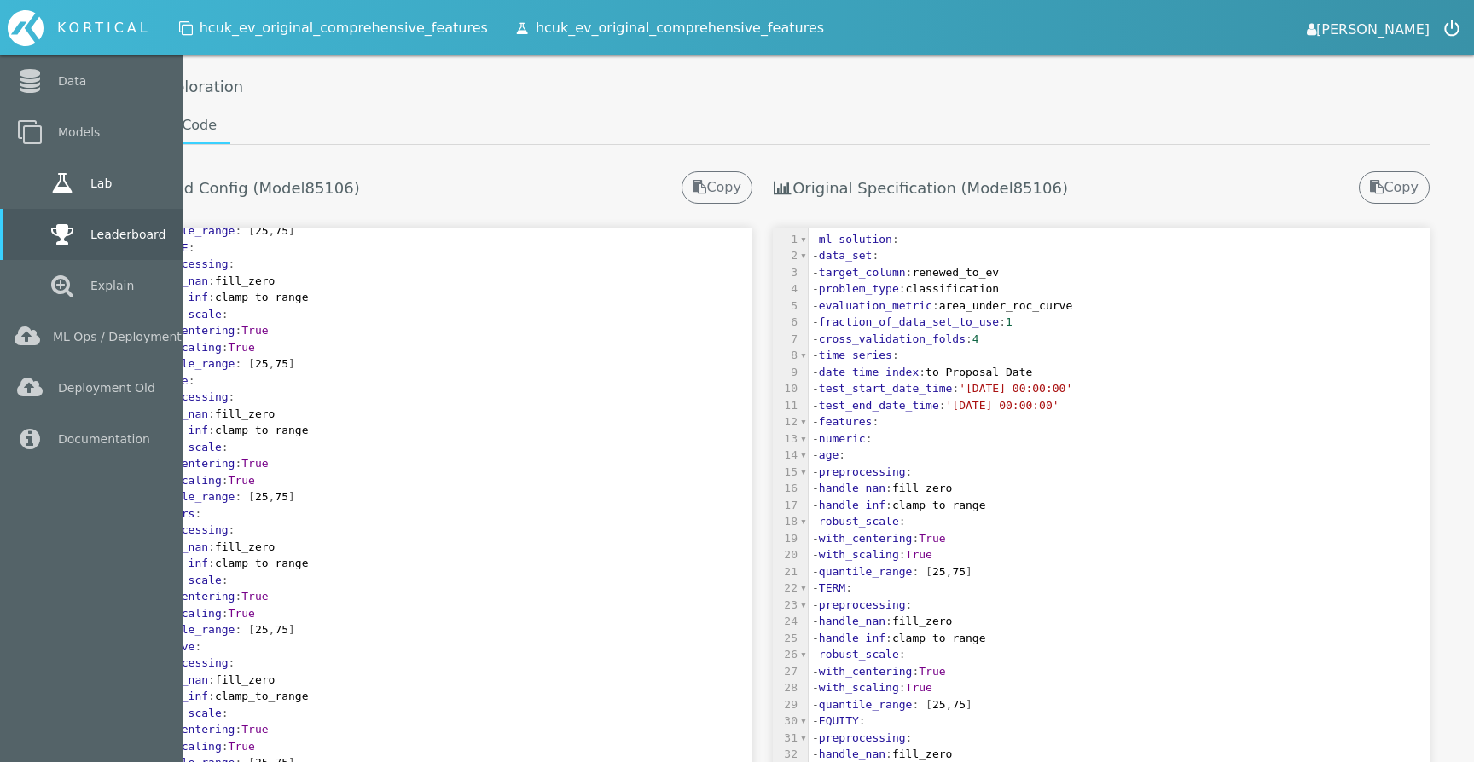
click at [47, 189] on icon at bounding box center [62, 183] width 31 height 24
click at [30, 189] on link "Lab" at bounding box center [91, 183] width 183 height 51
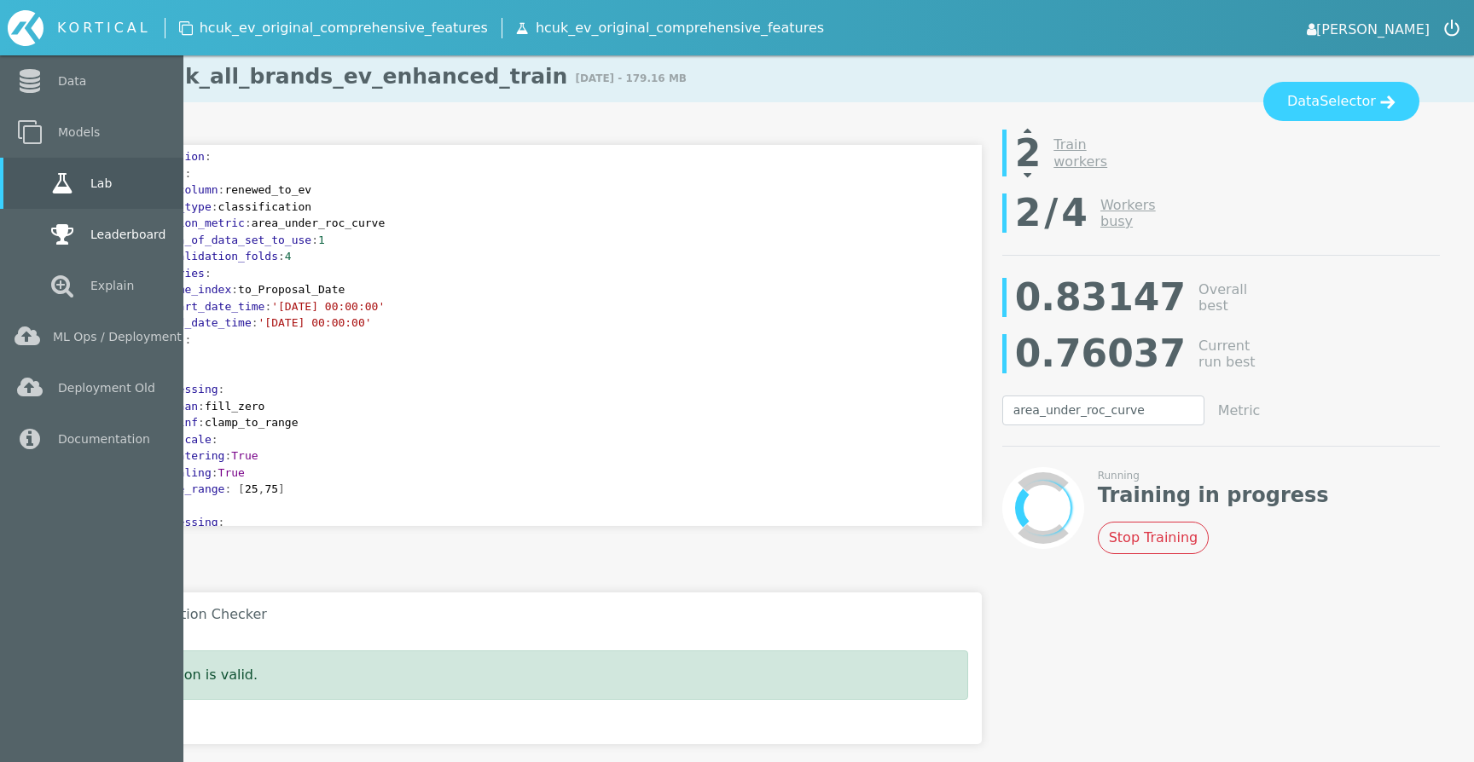
click at [41, 218] on link "Leaderboard" at bounding box center [91, 234] width 183 height 51
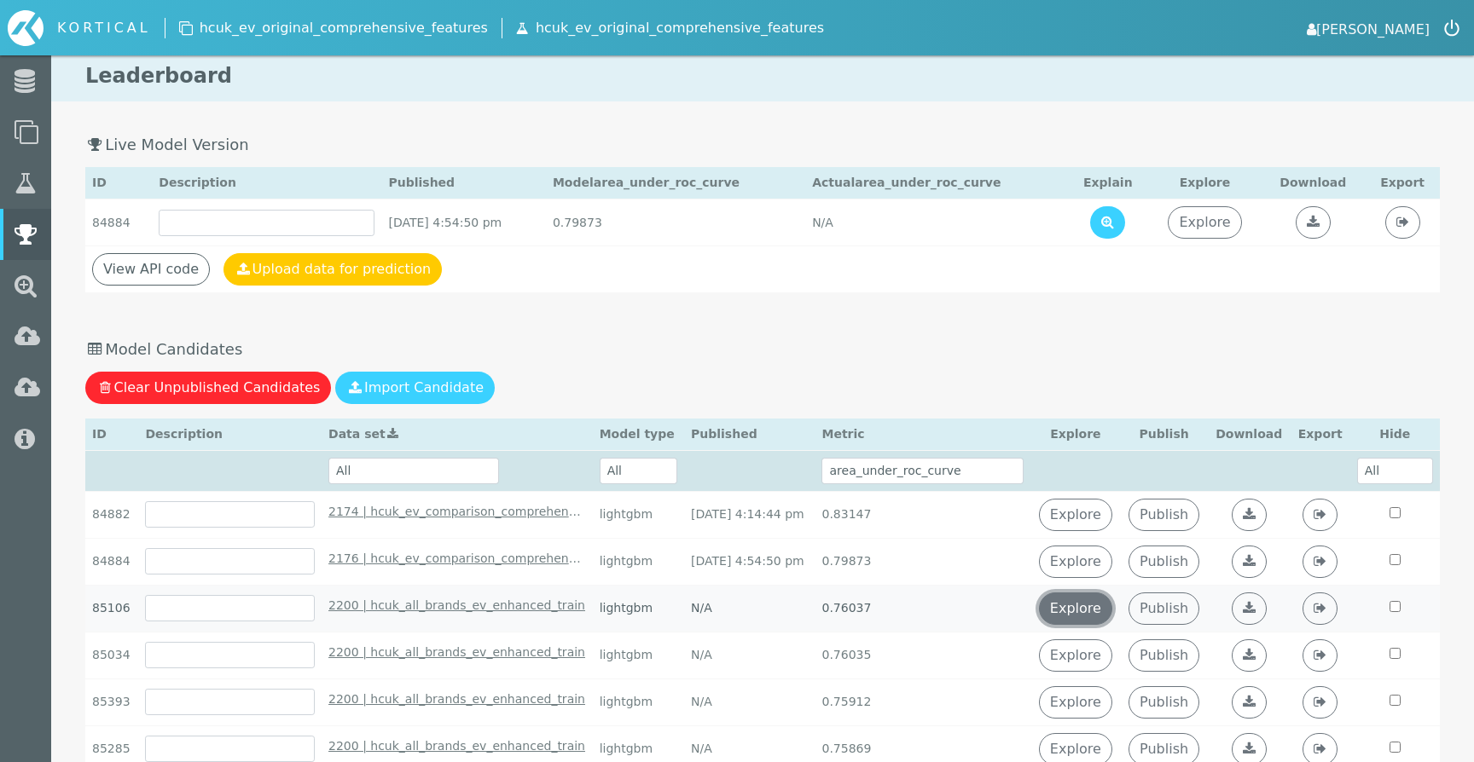
click at [1102, 609] on link "Explore" at bounding box center [1075, 609] width 73 height 32
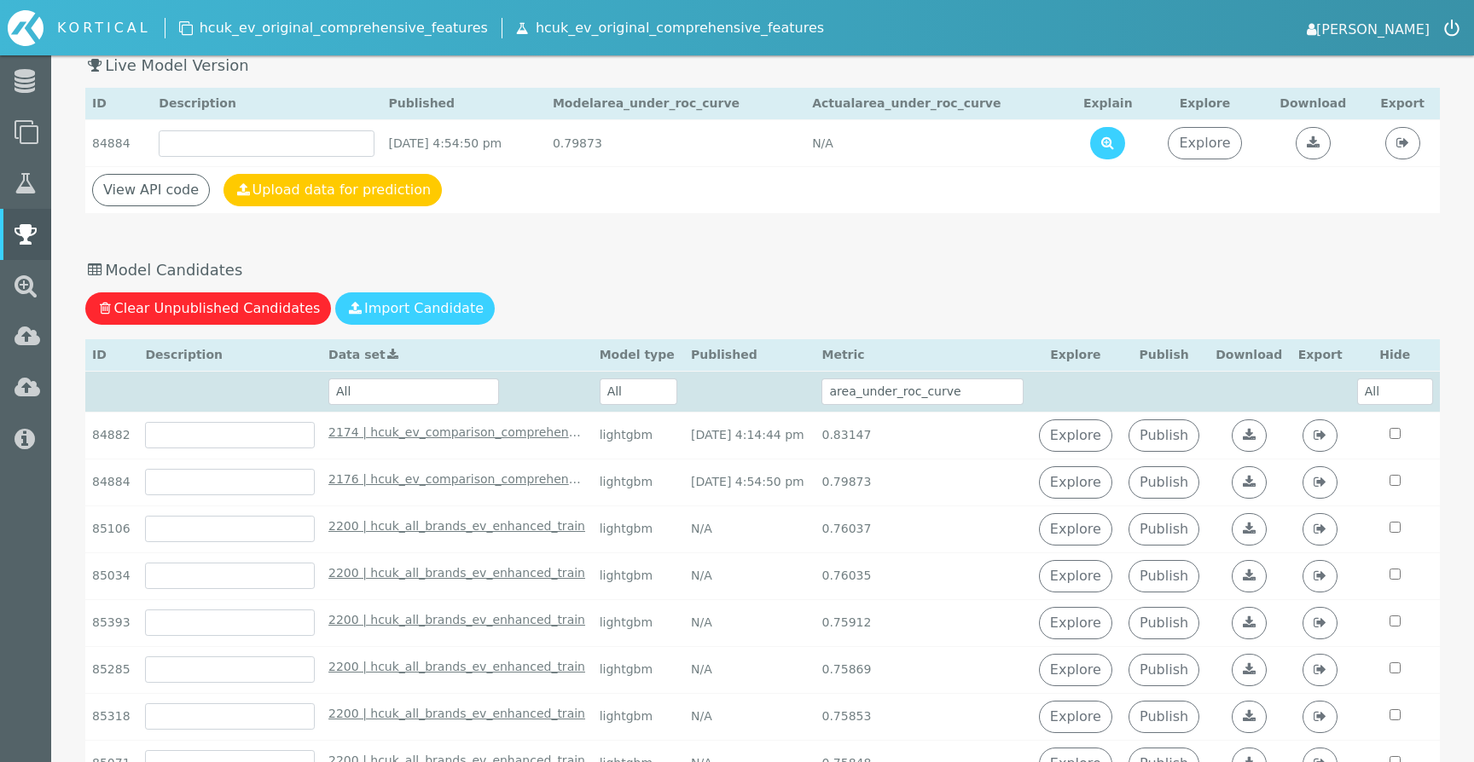
scroll to position [83, 0]
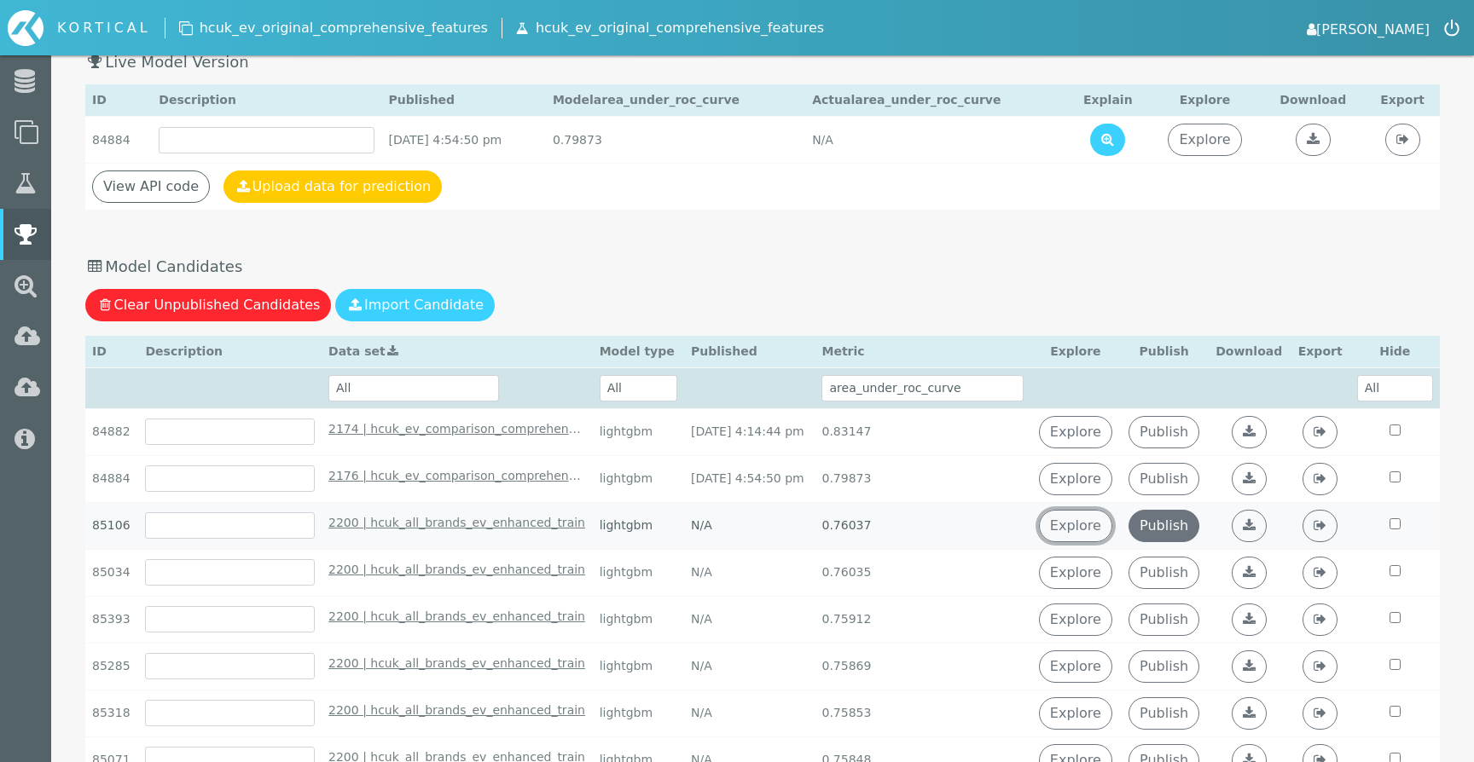
click at [1172, 522] on link "Publish" at bounding box center [1163, 526] width 71 height 32
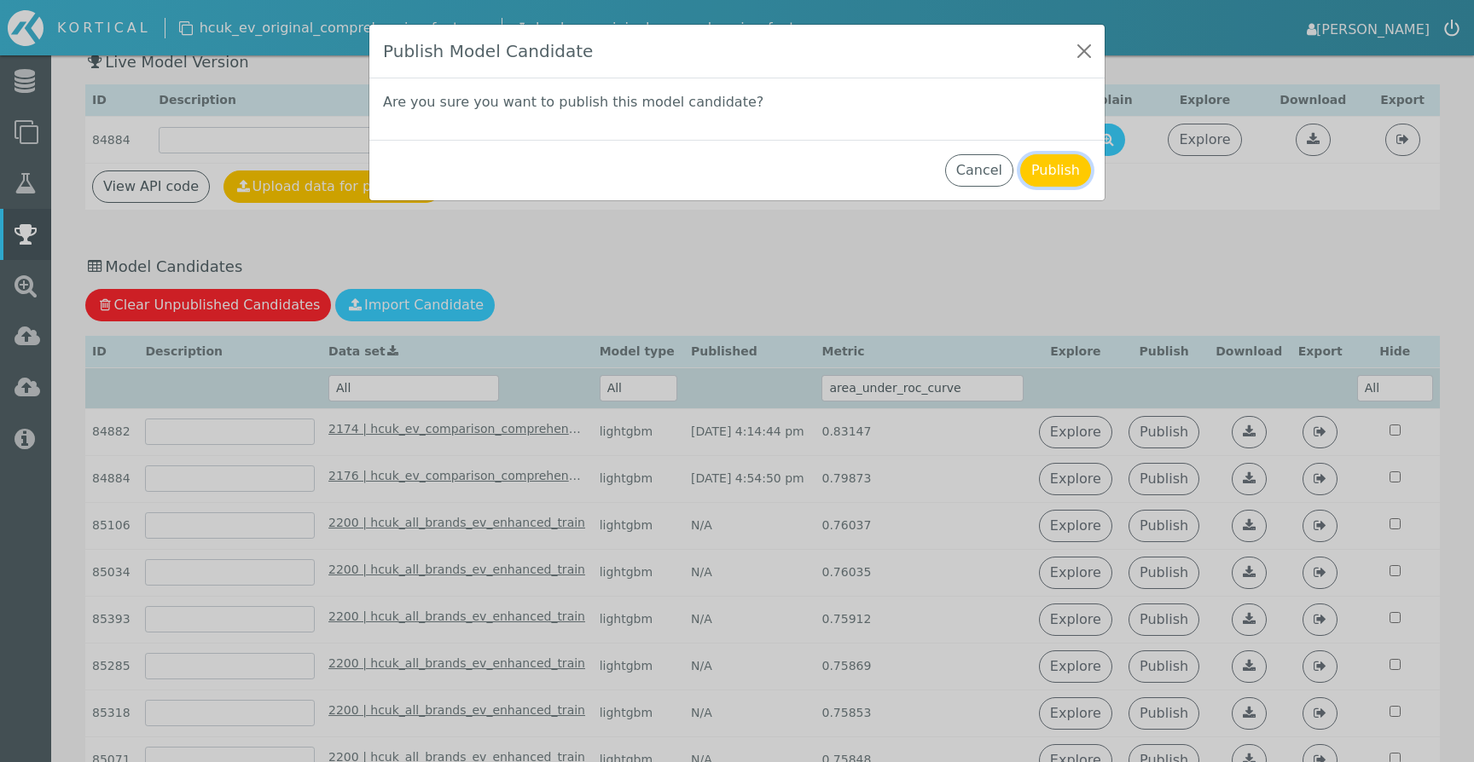
click at [1057, 171] on button "Publish" at bounding box center [1055, 170] width 71 height 32
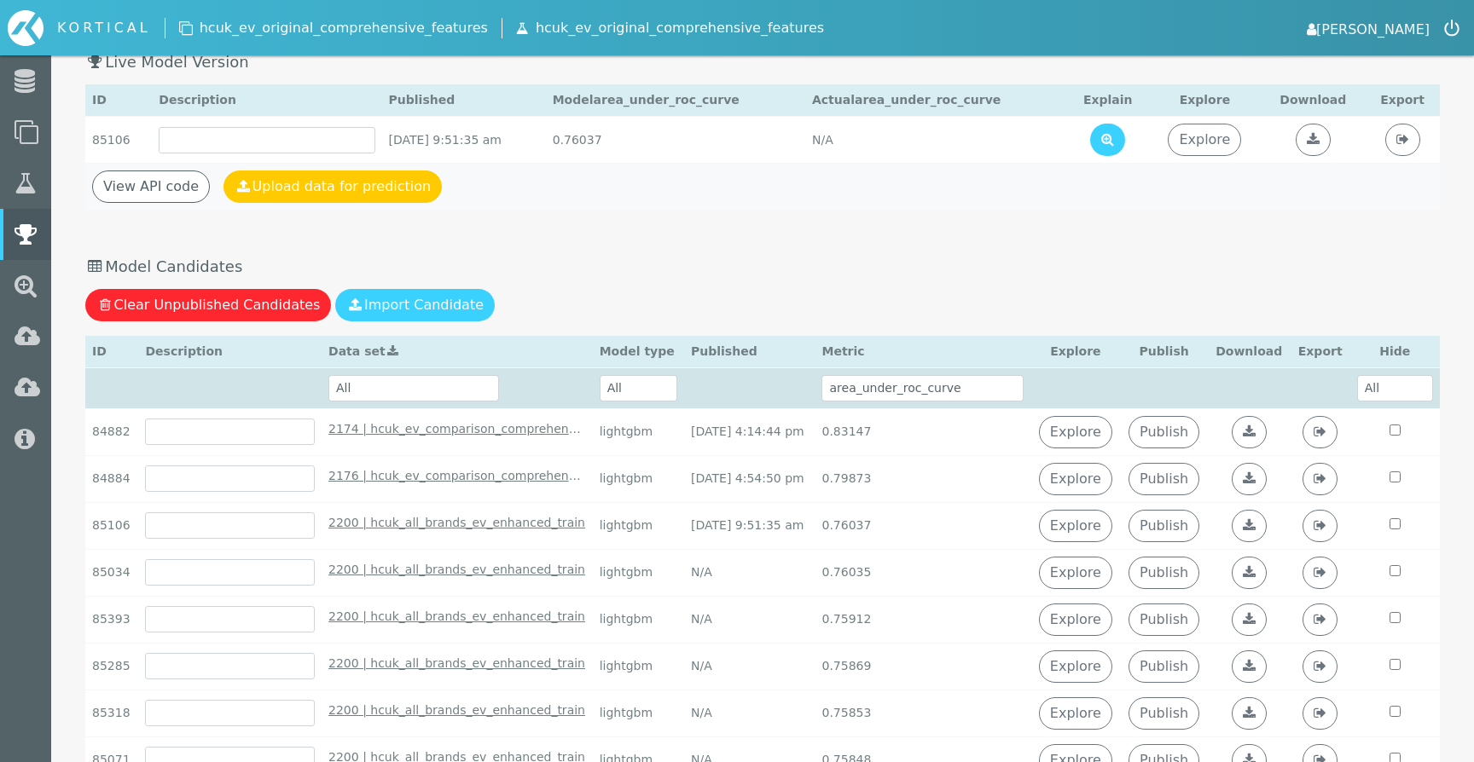
click at [1138, 170] on td "View API code Upload data for prediction" at bounding box center [762, 187] width 1354 height 47
click at [1125, 151] on button at bounding box center [1107, 140] width 35 height 32
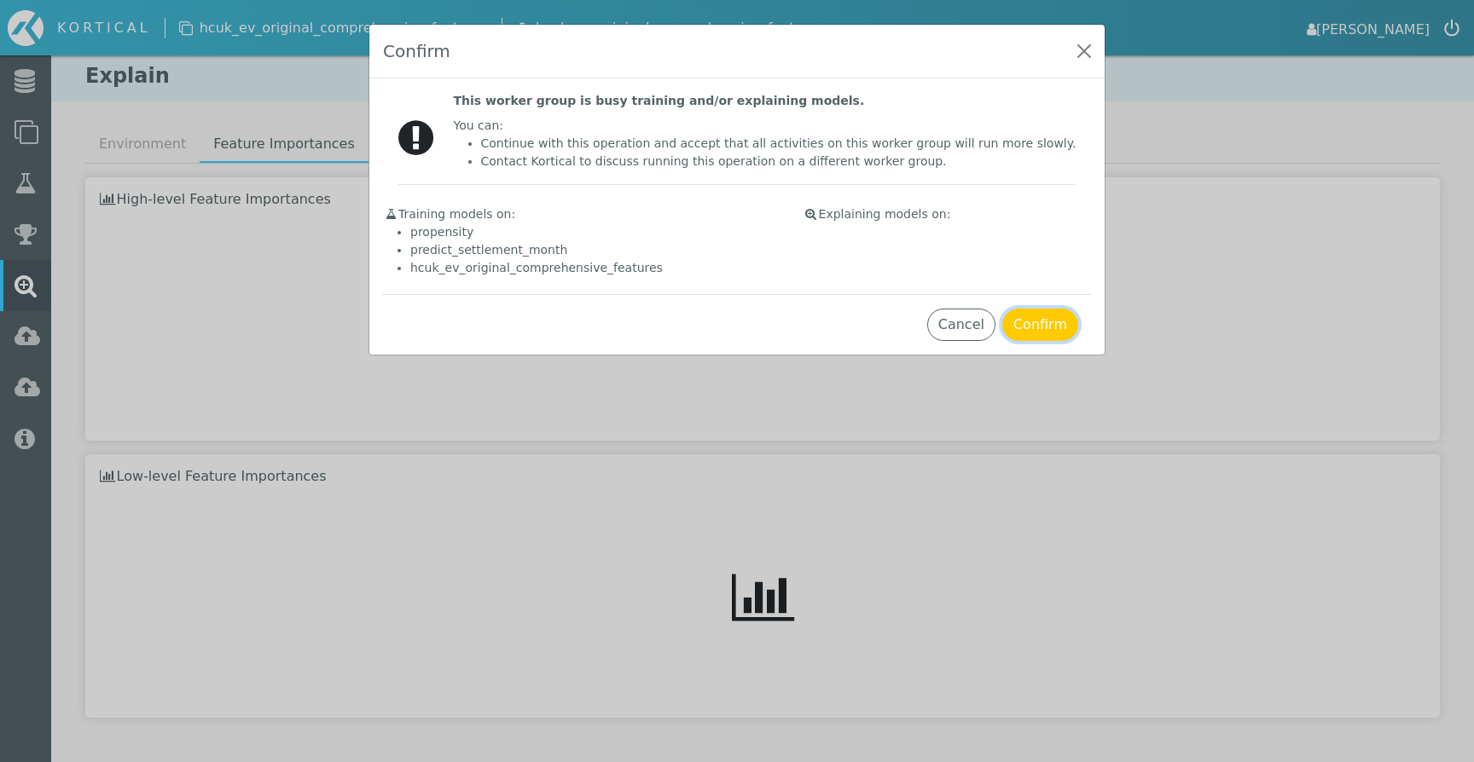
click at [1036, 333] on button "Confirm" at bounding box center [1040, 325] width 76 height 32
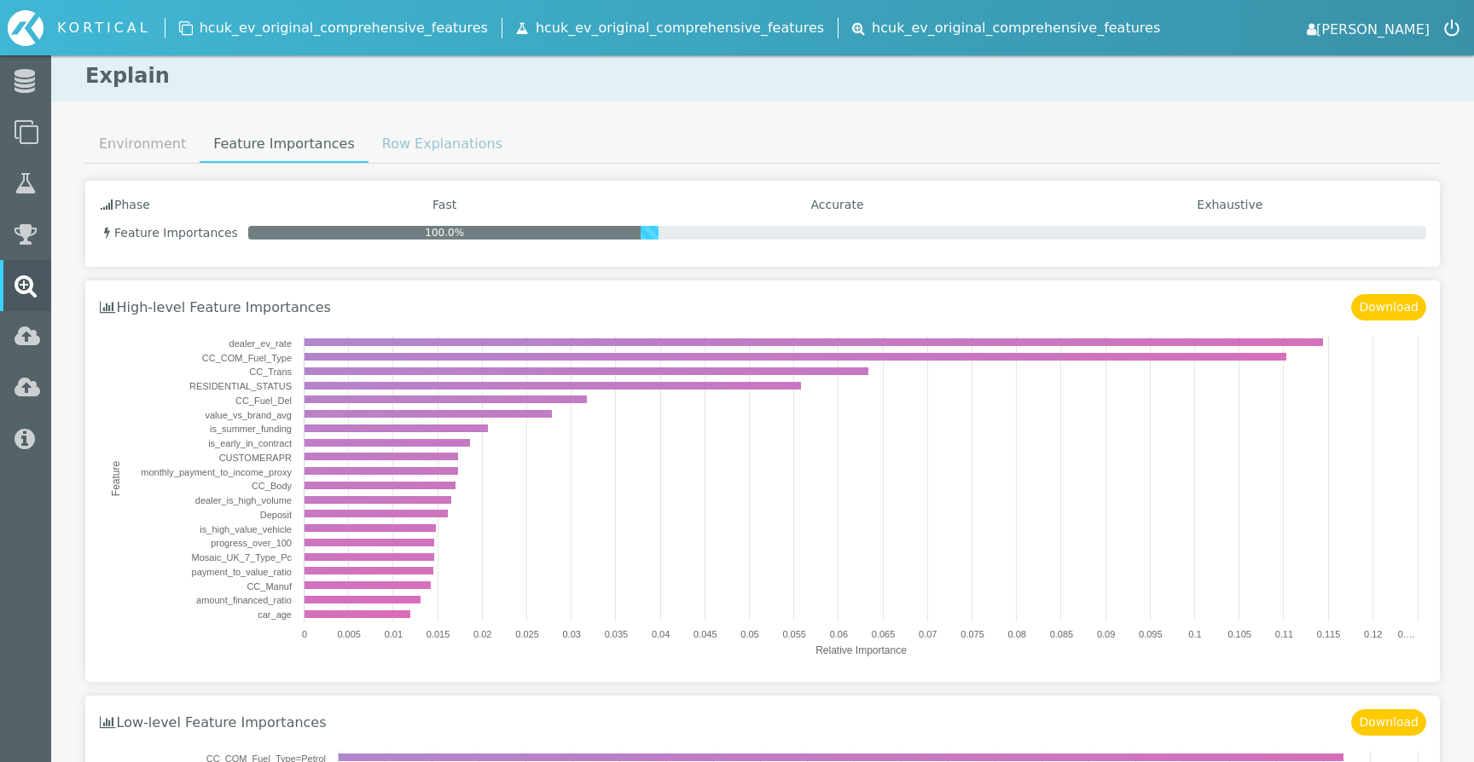
click at [405, 142] on link "Row Explanations" at bounding box center [442, 144] width 148 height 34
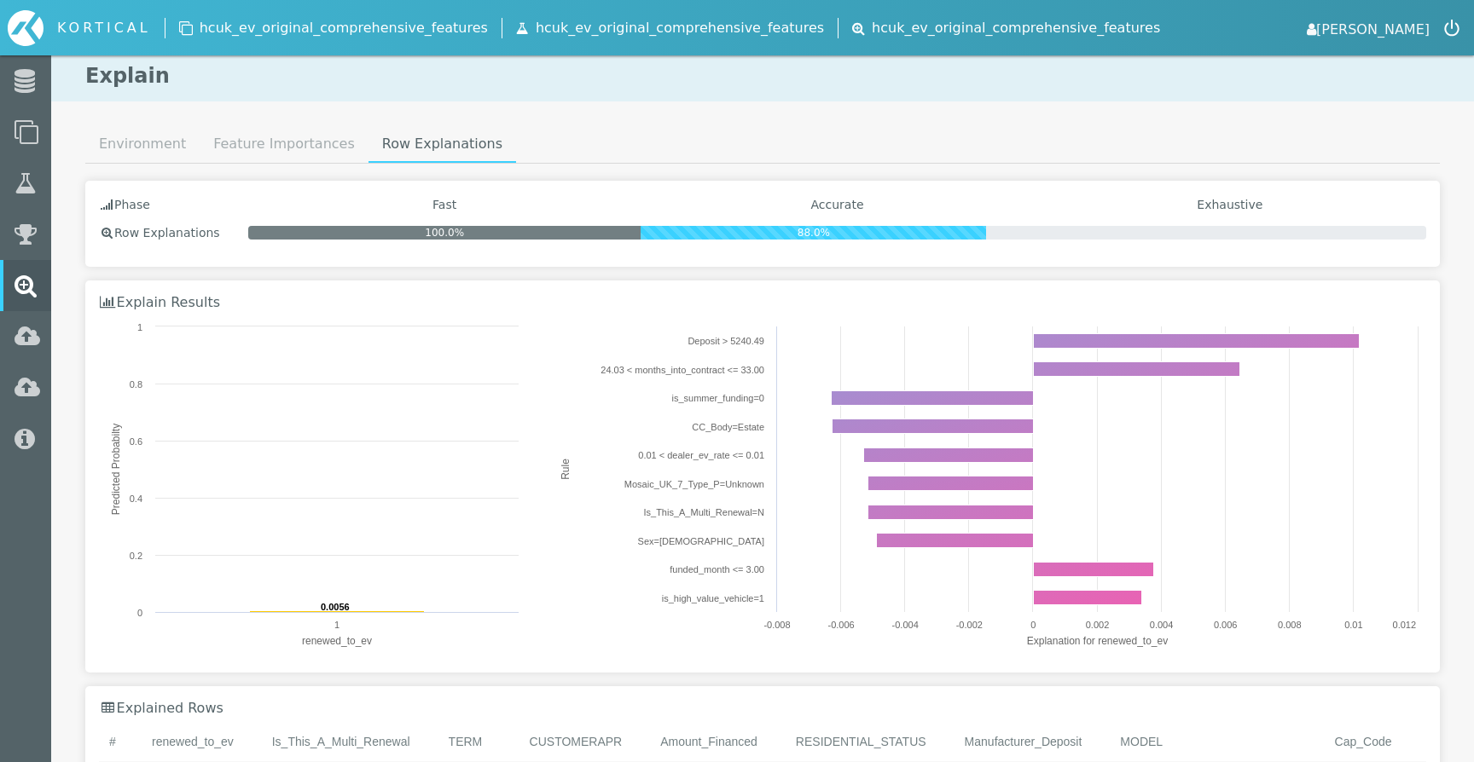
click at [405, 142] on link "Row Explanations" at bounding box center [442, 145] width 148 height 36
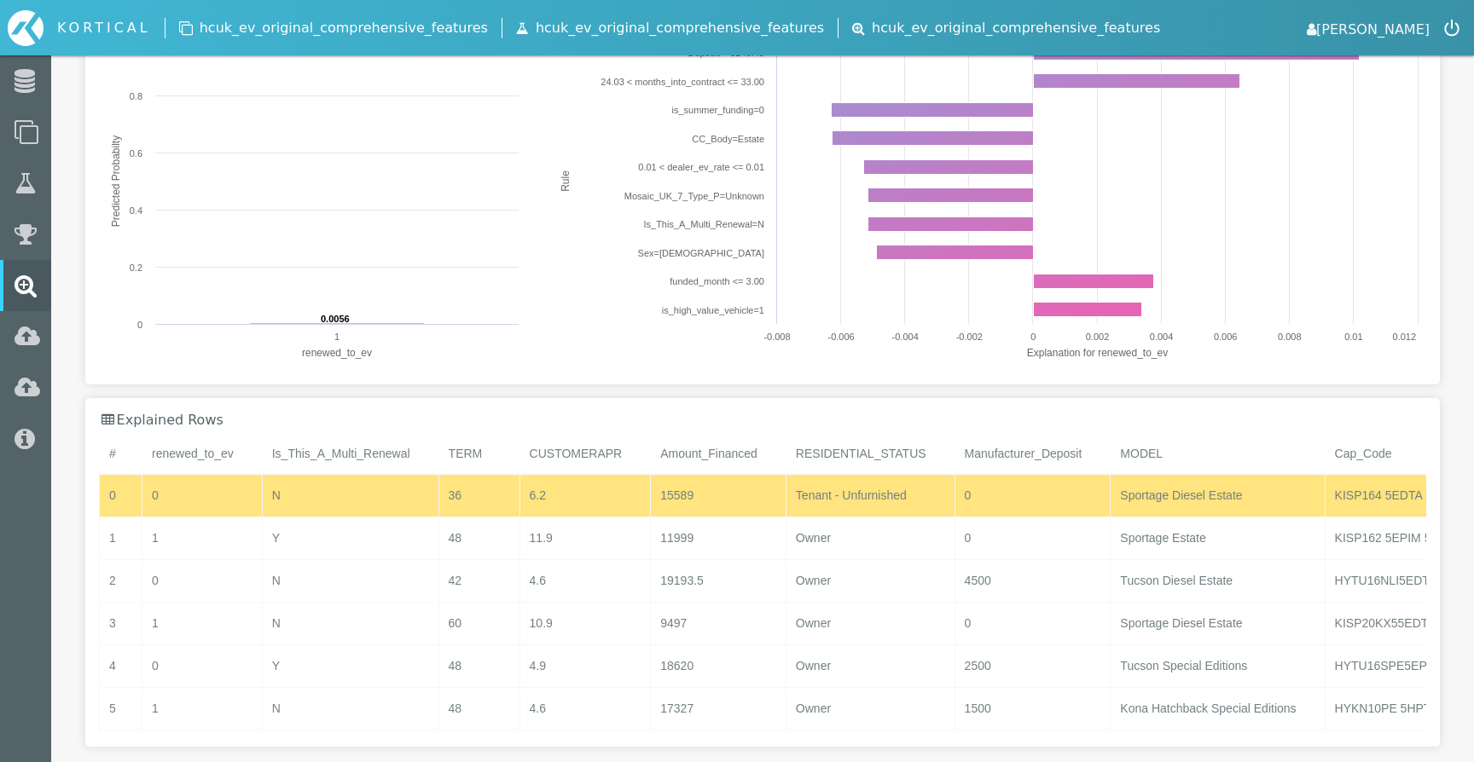
scroll to position [316, 0]
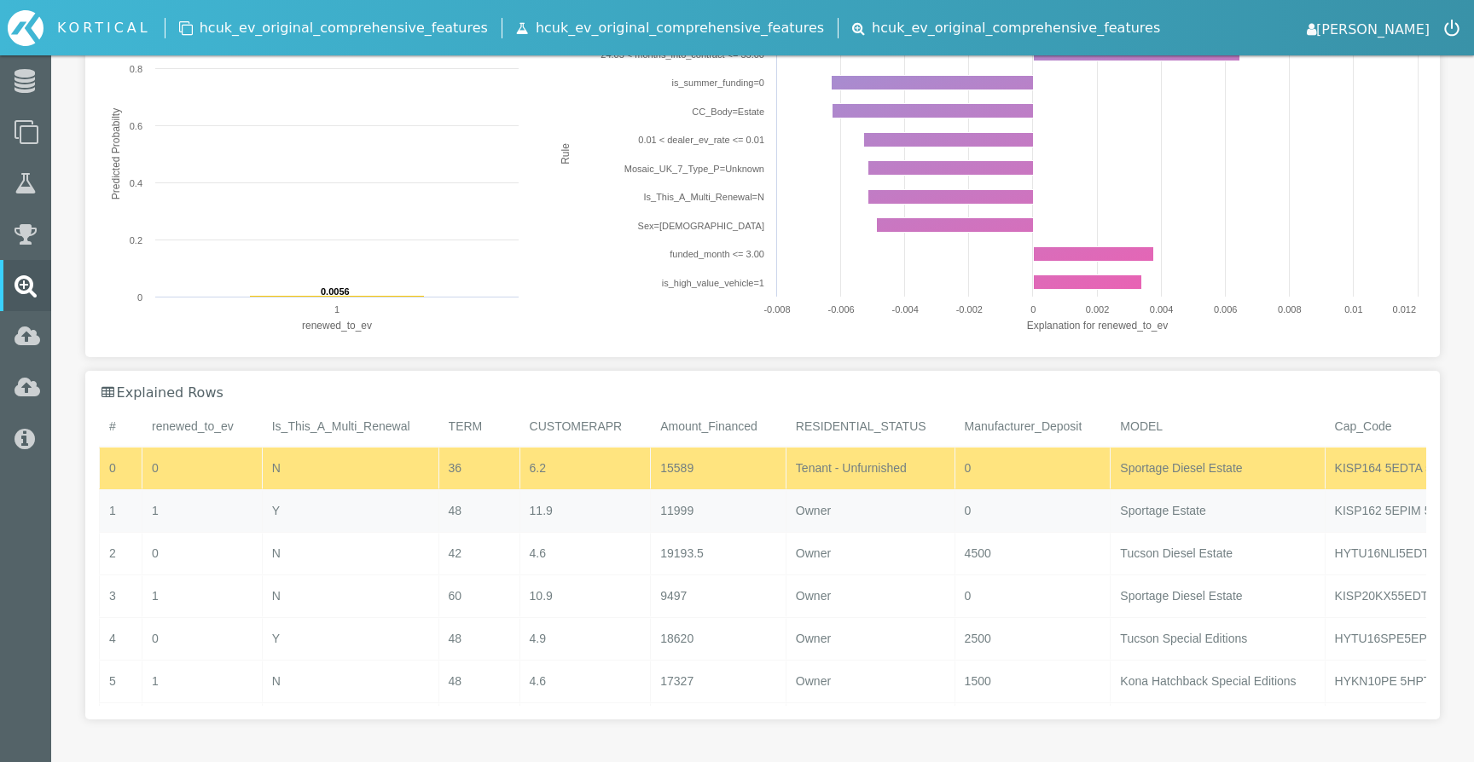
click at [557, 493] on div "11.9" at bounding box center [584, 511] width 131 height 42
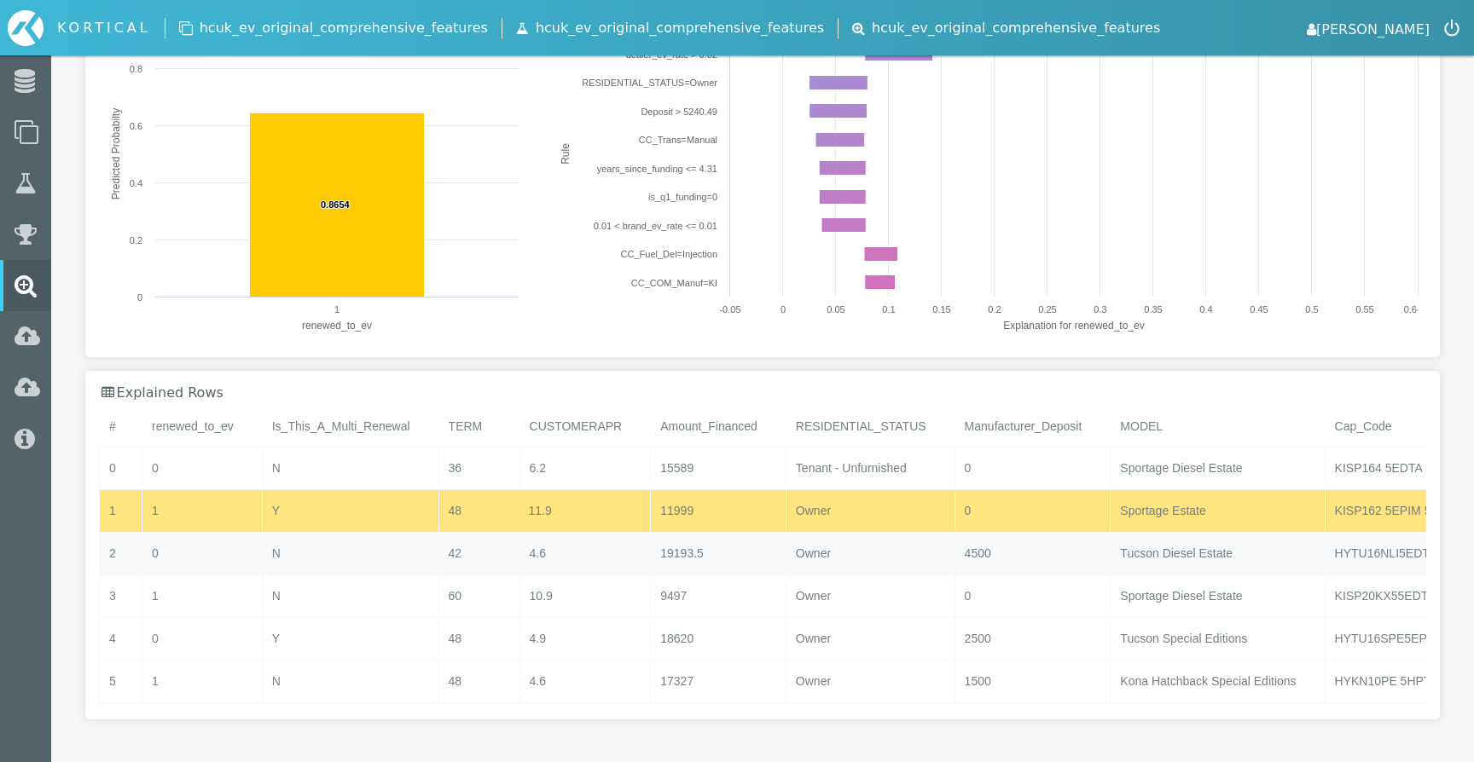
click at [557, 556] on div "4.6" at bounding box center [584, 554] width 131 height 42
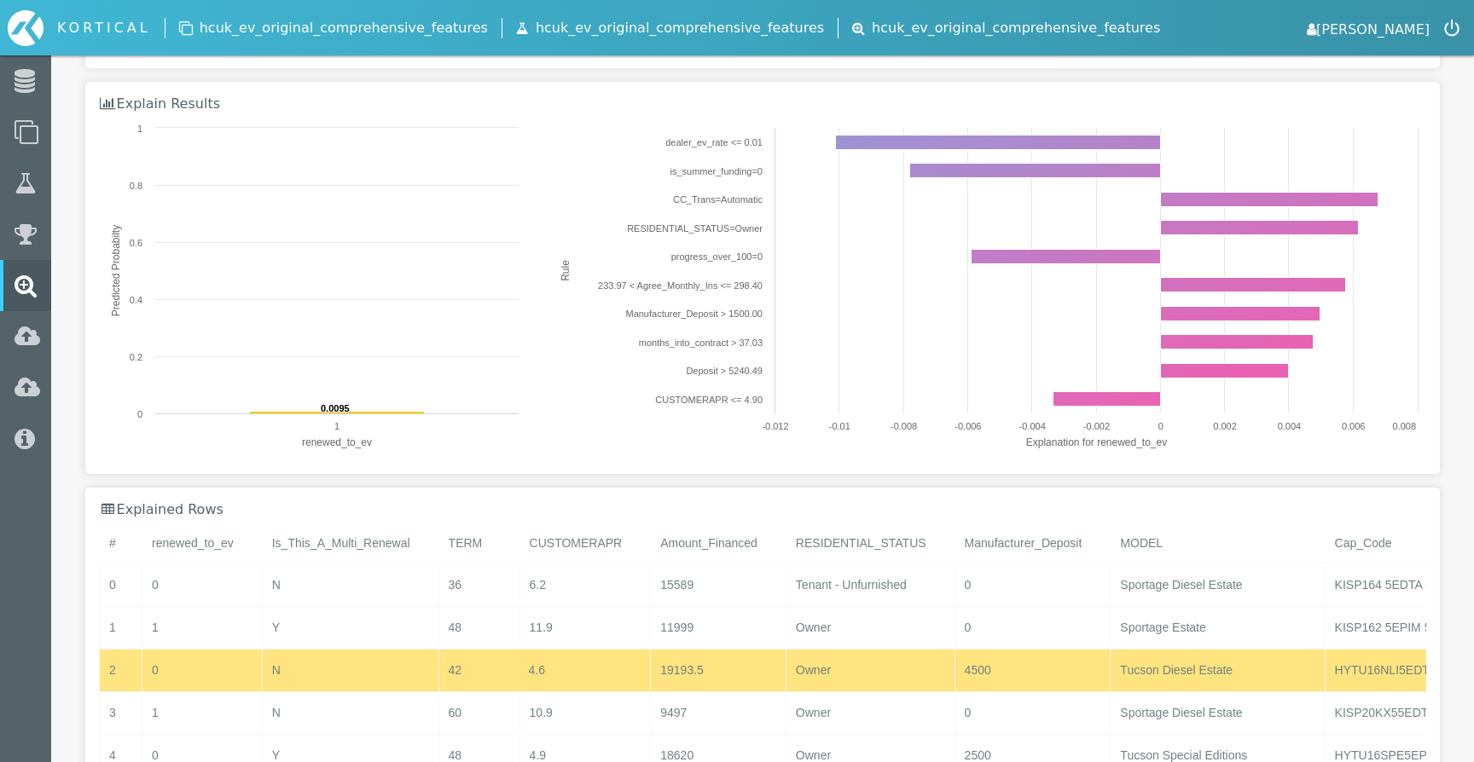
scroll to position [212, 0]
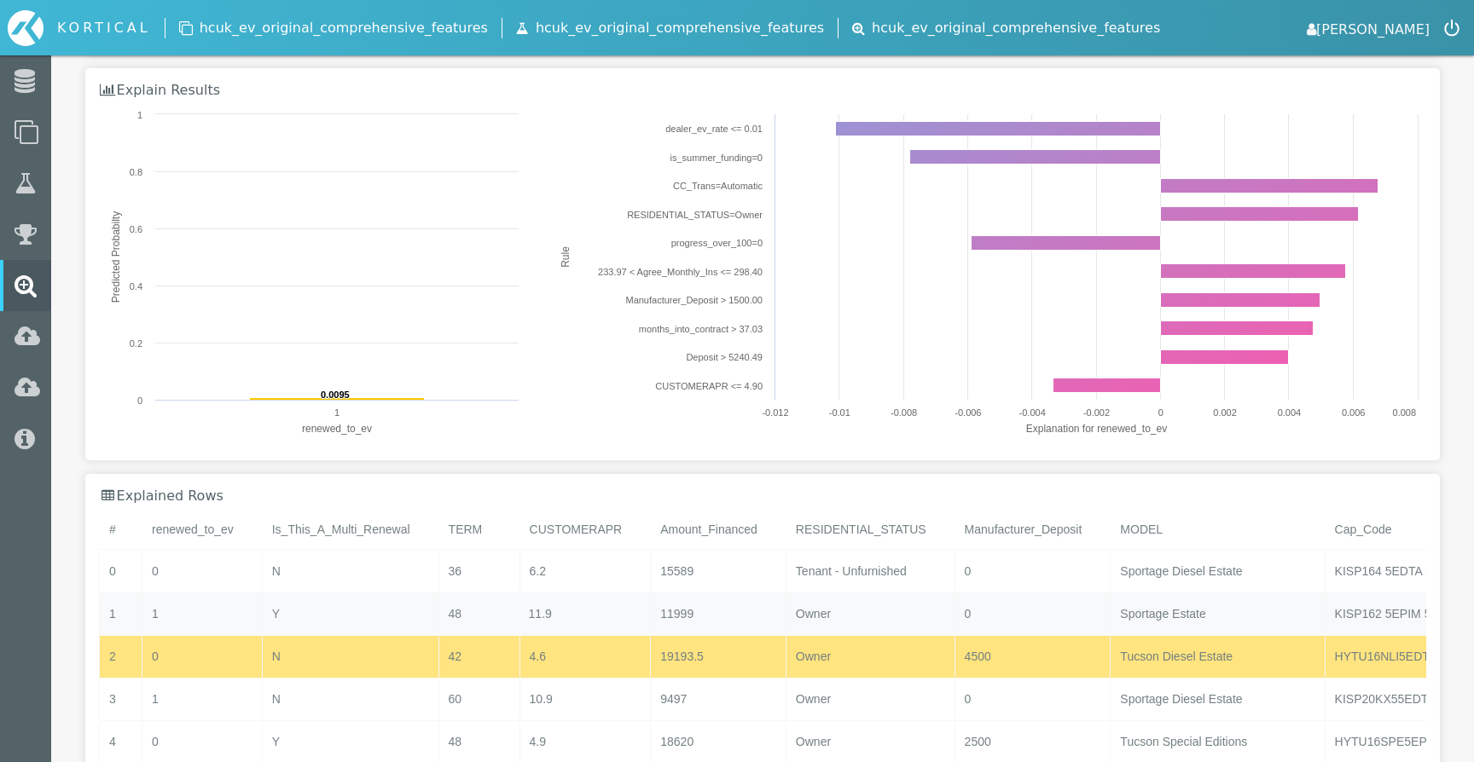
click at [532, 627] on div "11.9" at bounding box center [584, 615] width 131 height 42
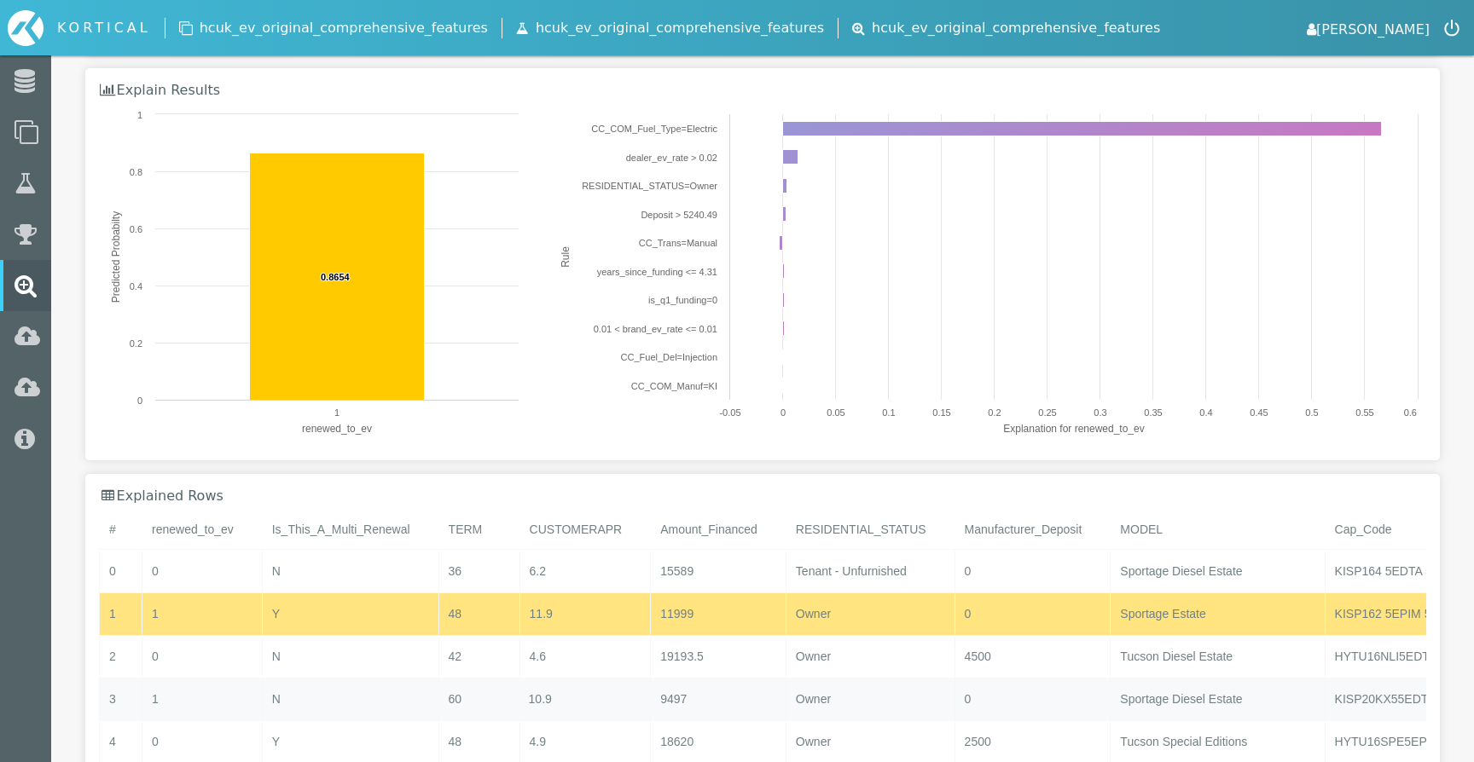
click at [530, 695] on div "10.9" at bounding box center [584, 700] width 131 height 42
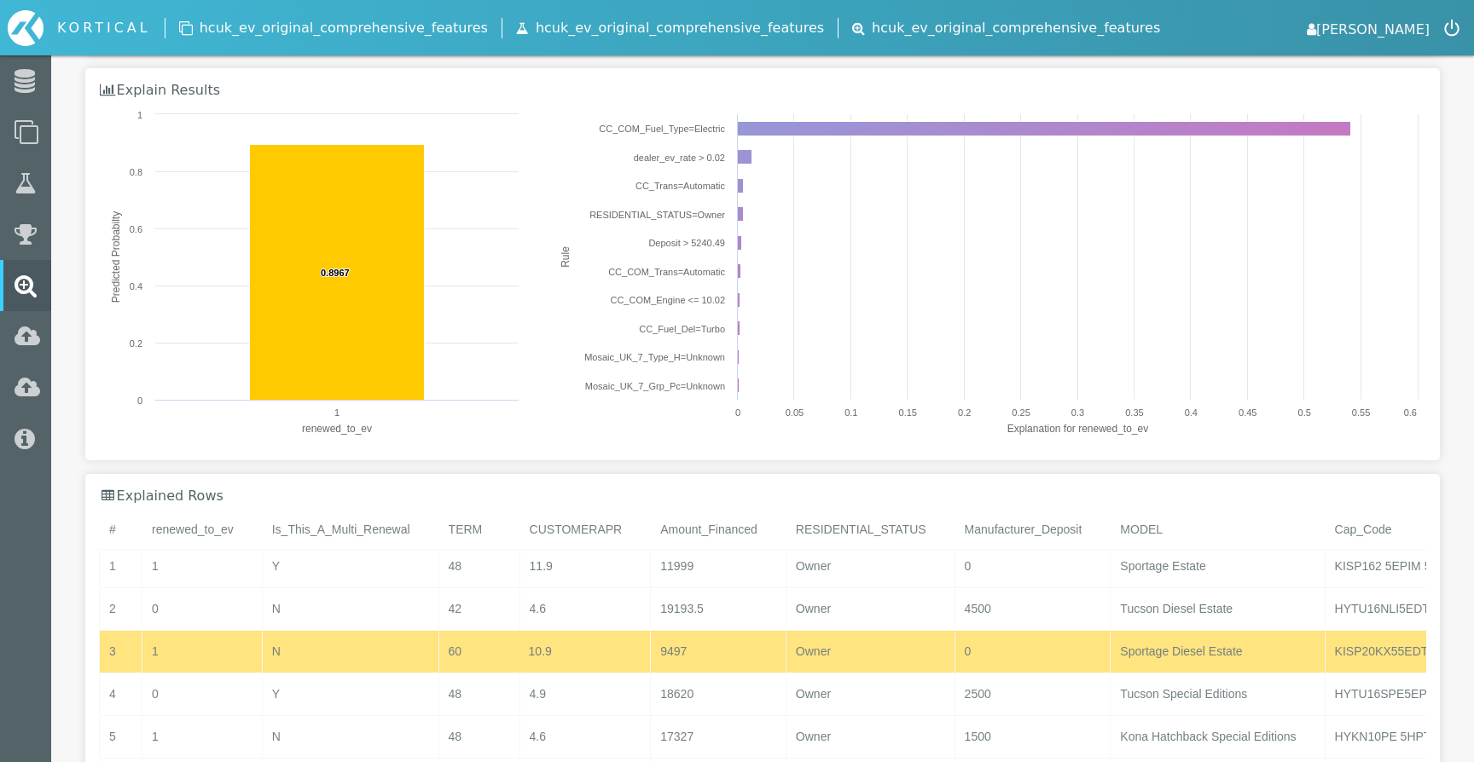
scroll to position [50, 0]
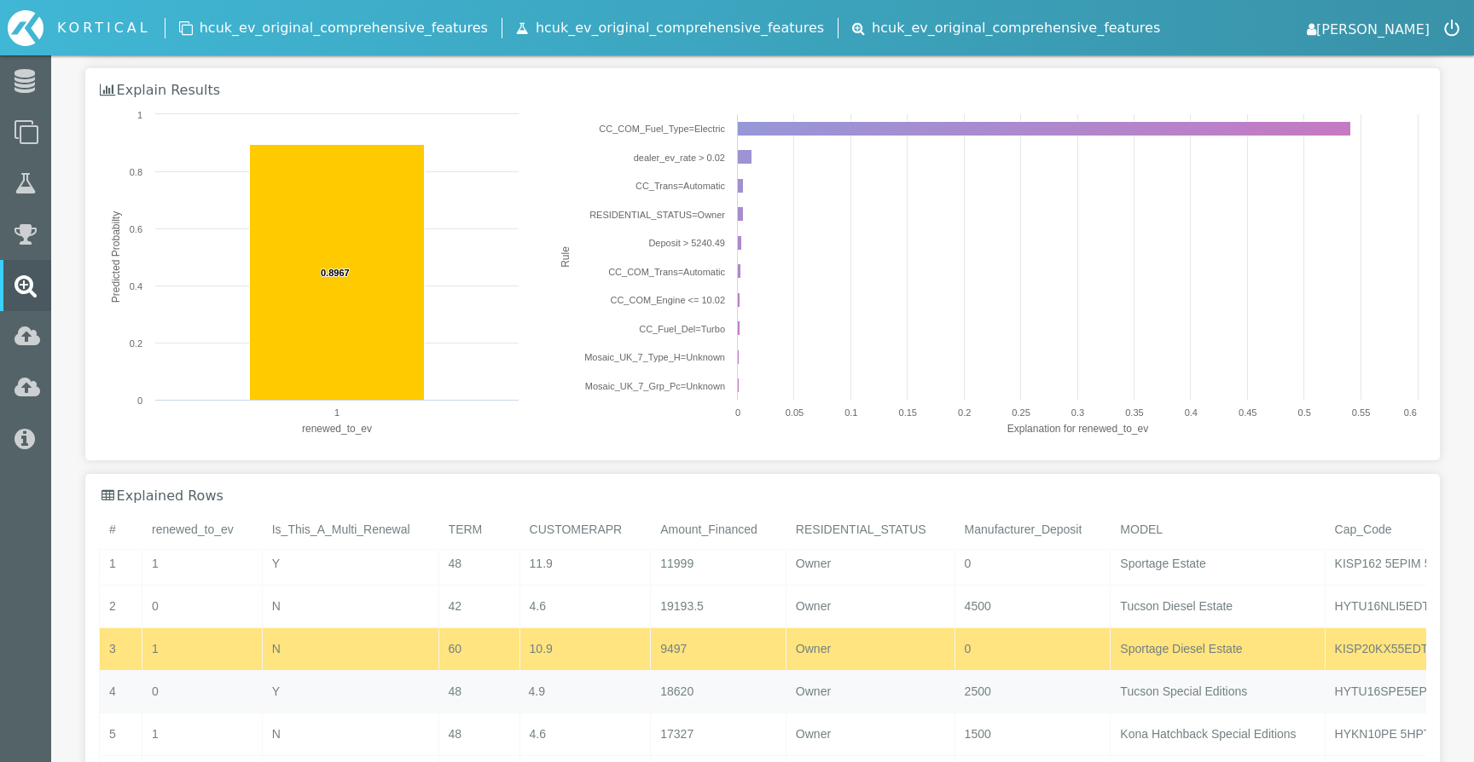
click at [530, 687] on div "4.9" at bounding box center [584, 692] width 131 height 42
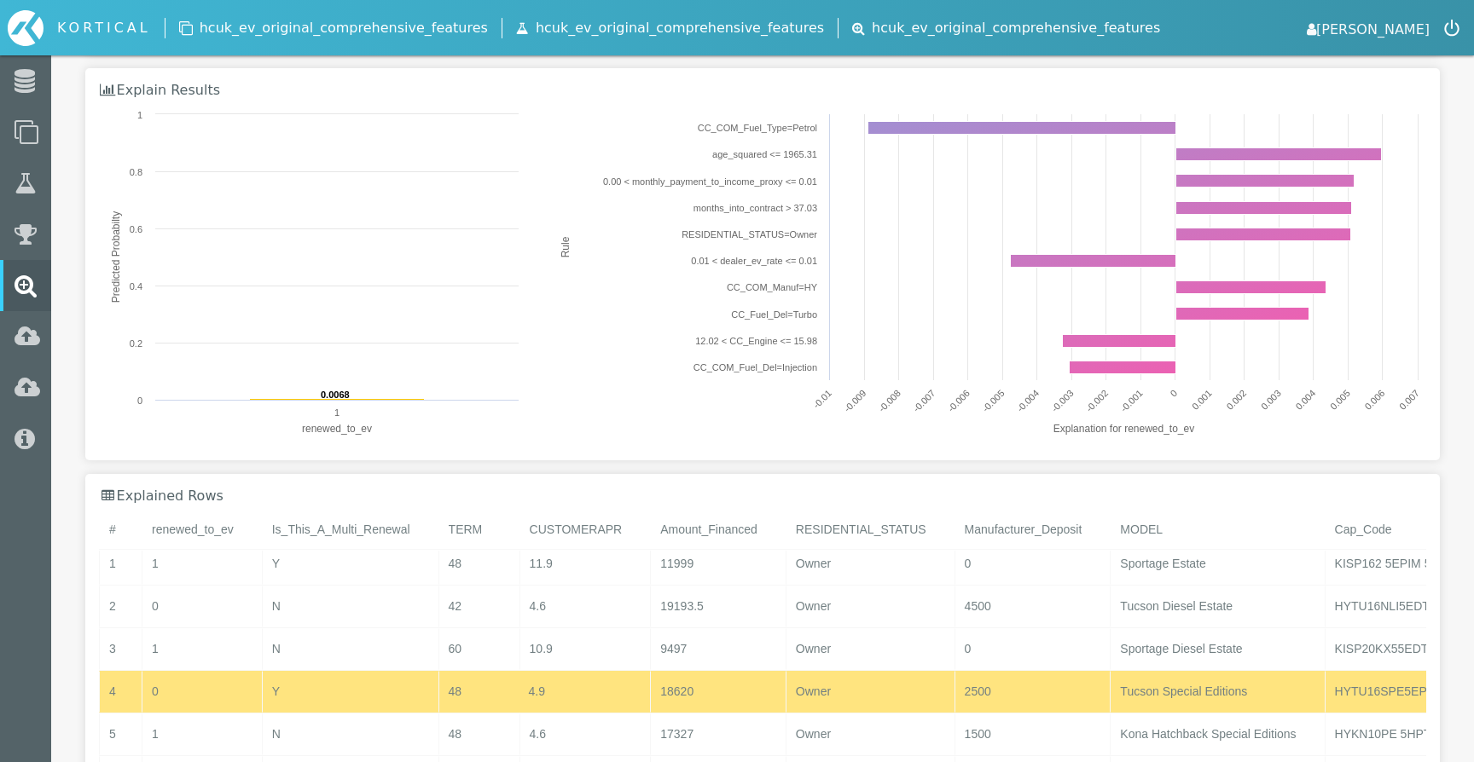
click at [536, 711] on div "4.9" at bounding box center [584, 692] width 131 height 42
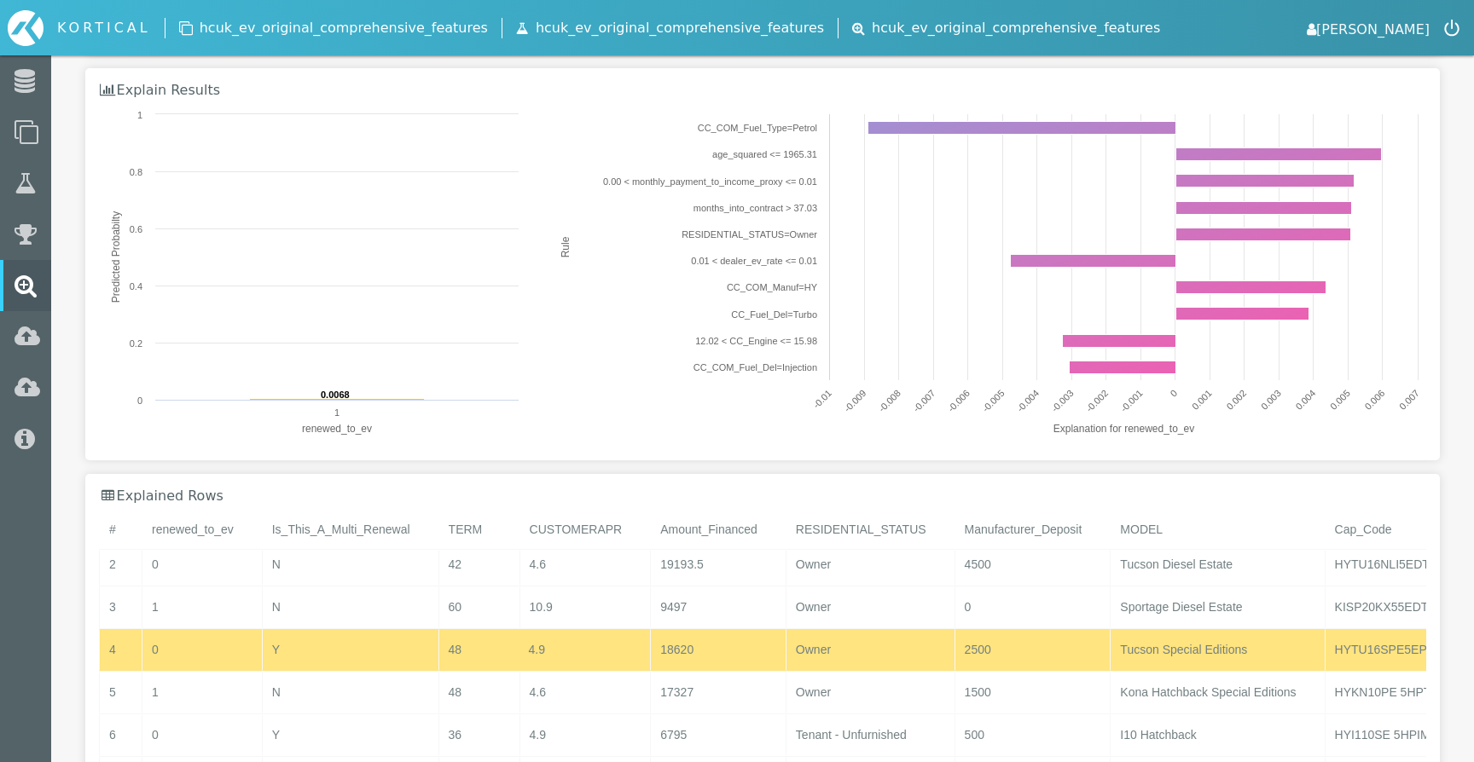
scroll to position [101, 0]
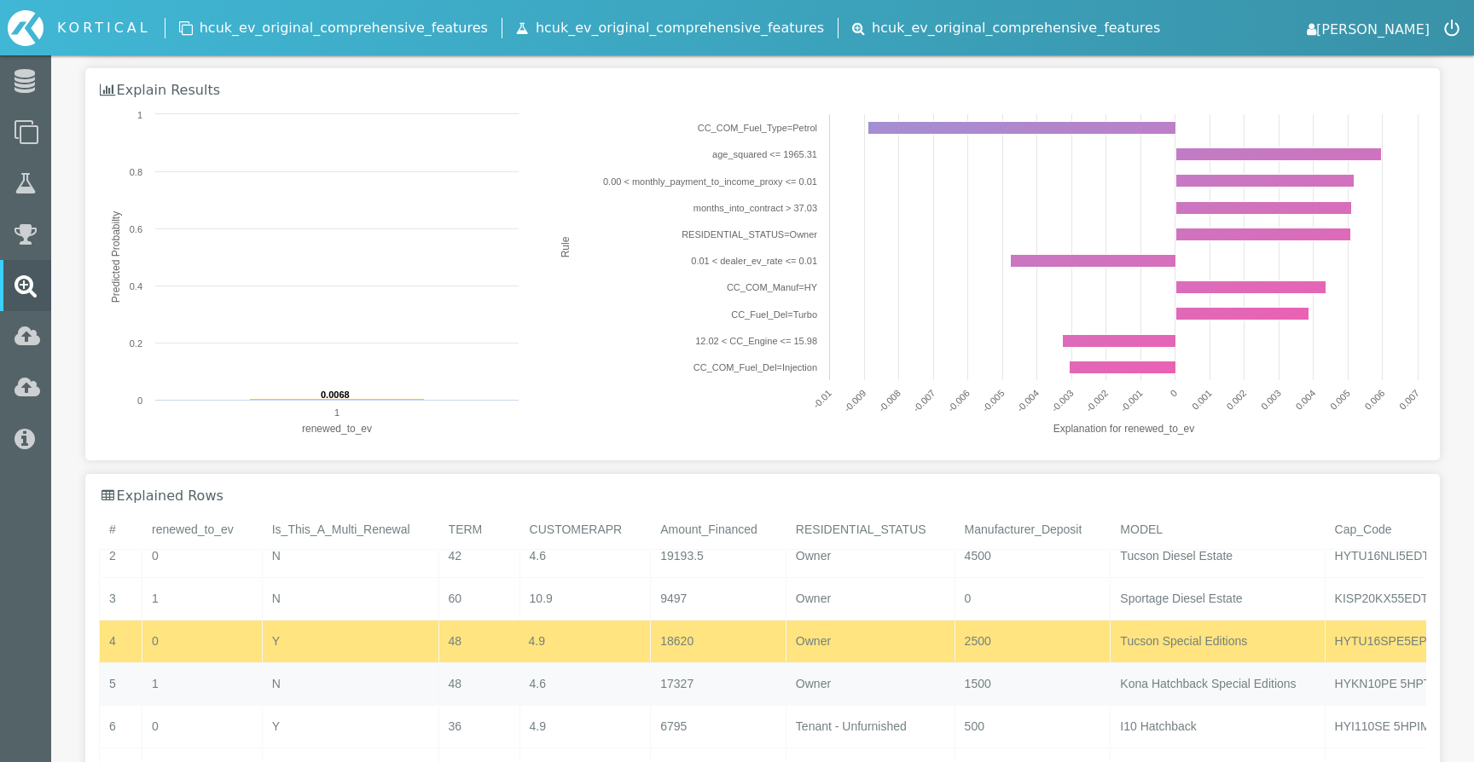
click at [532, 690] on div "4.6" at bounding box center [584, 684] width 131 height 42
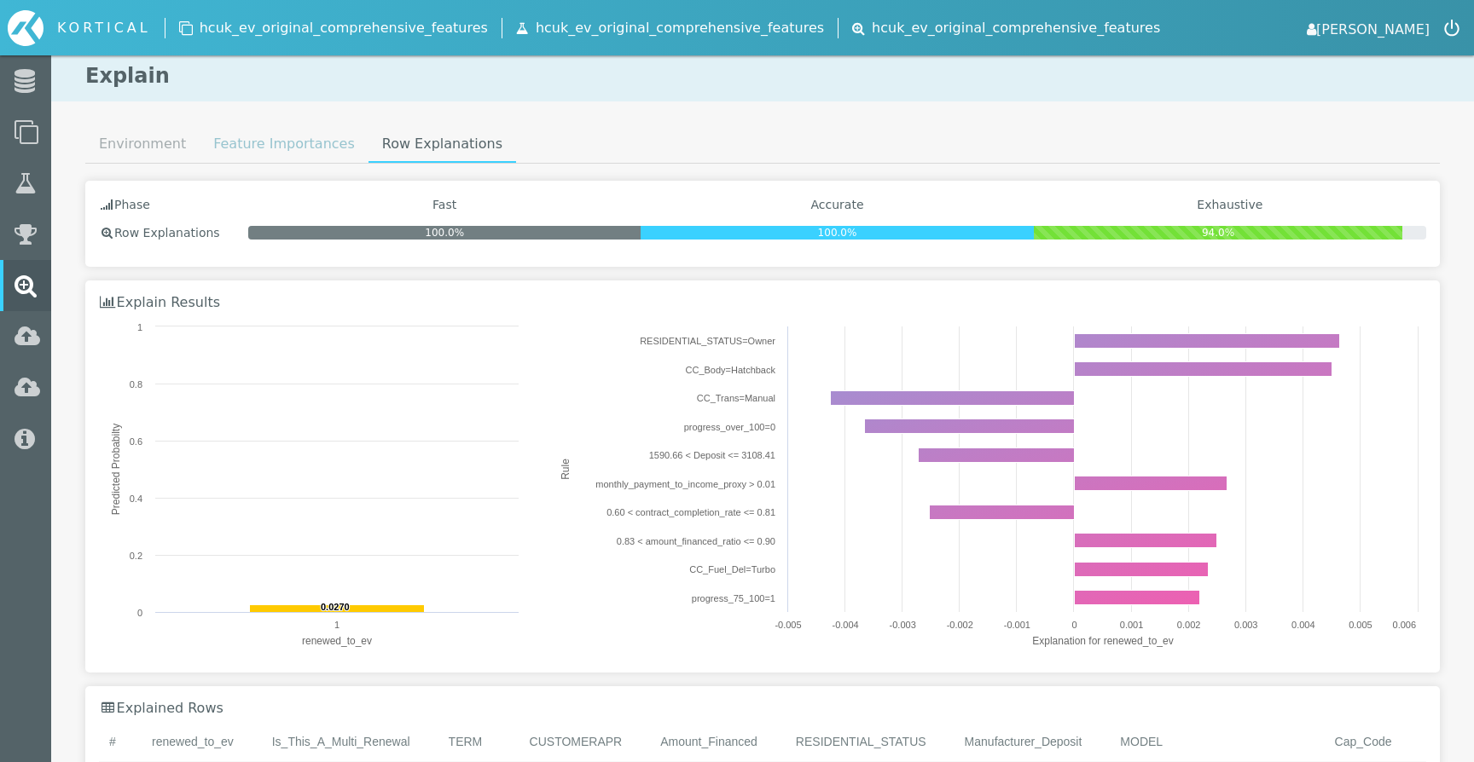
click at [237, 142] on link "Feature Importances" at bounding box center [284, 144] width 169 height 34
